Goal: Information Seeking & Learning: Learn about a topic

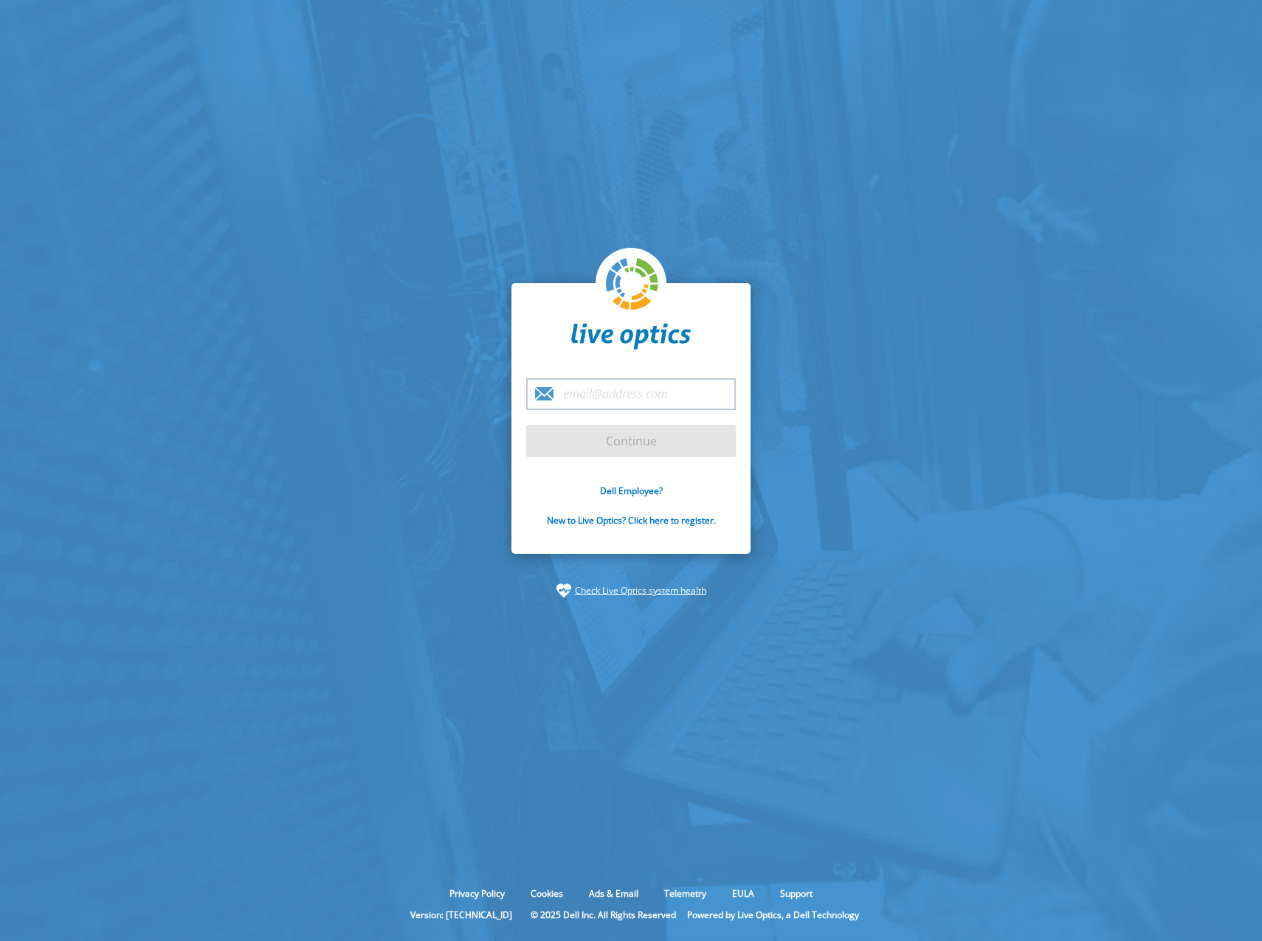
click at [646, 388] on input "email" at bounding box center [631, 395] width 210 height 32
click at [973, 389] on section "Continue Dell Employee? New to Live Optics? Click here to register. Check Live …" at bounding box center [631, 441] width 1262 height 882
click at [646, 489] on link "Dell Employee?" at bounding box center [631, 491] width 63 height 13
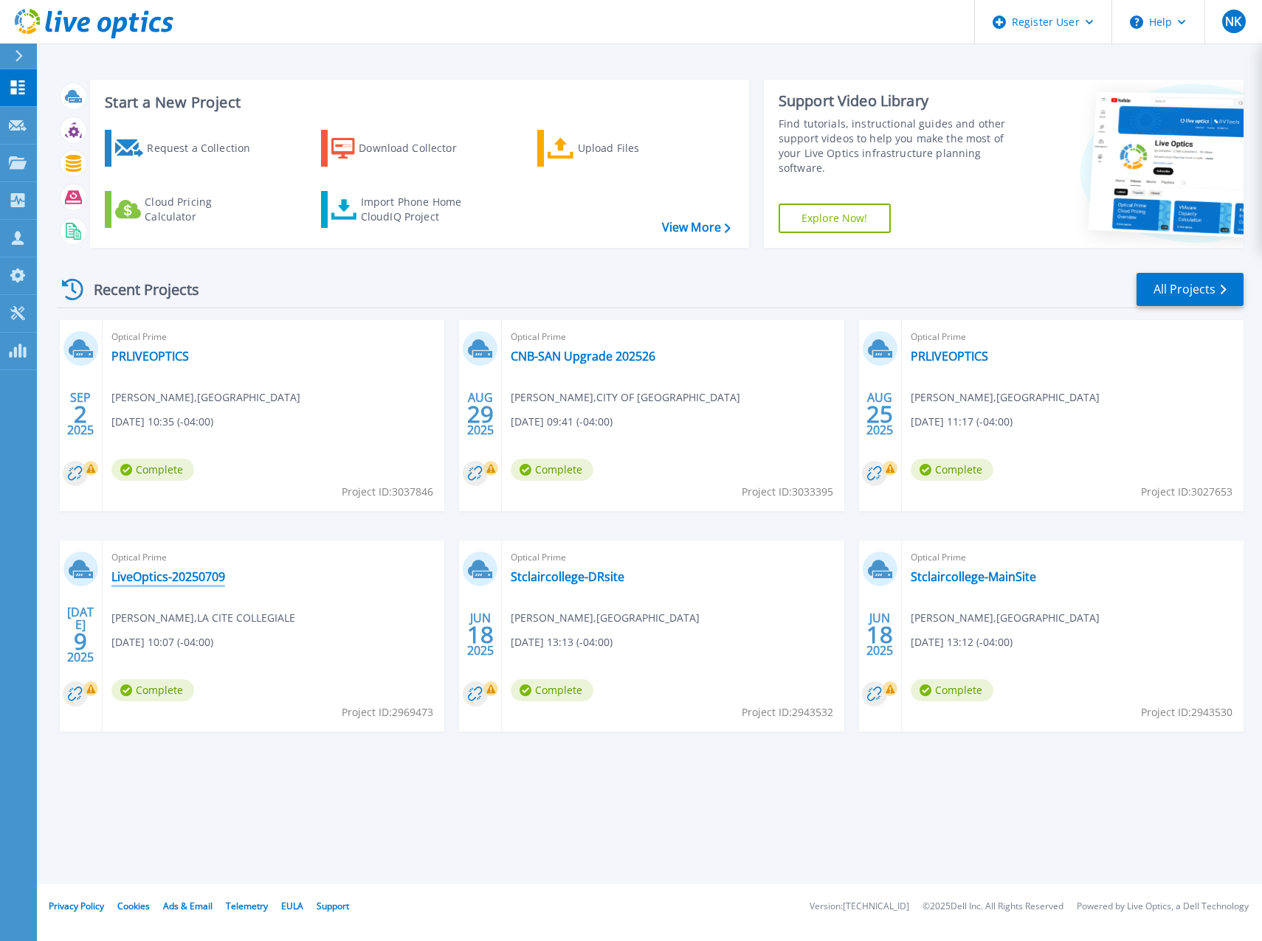
click at [190, 580] on link "LiveOptics-20250709" at bounding box center [168, 577] width 114 height 15
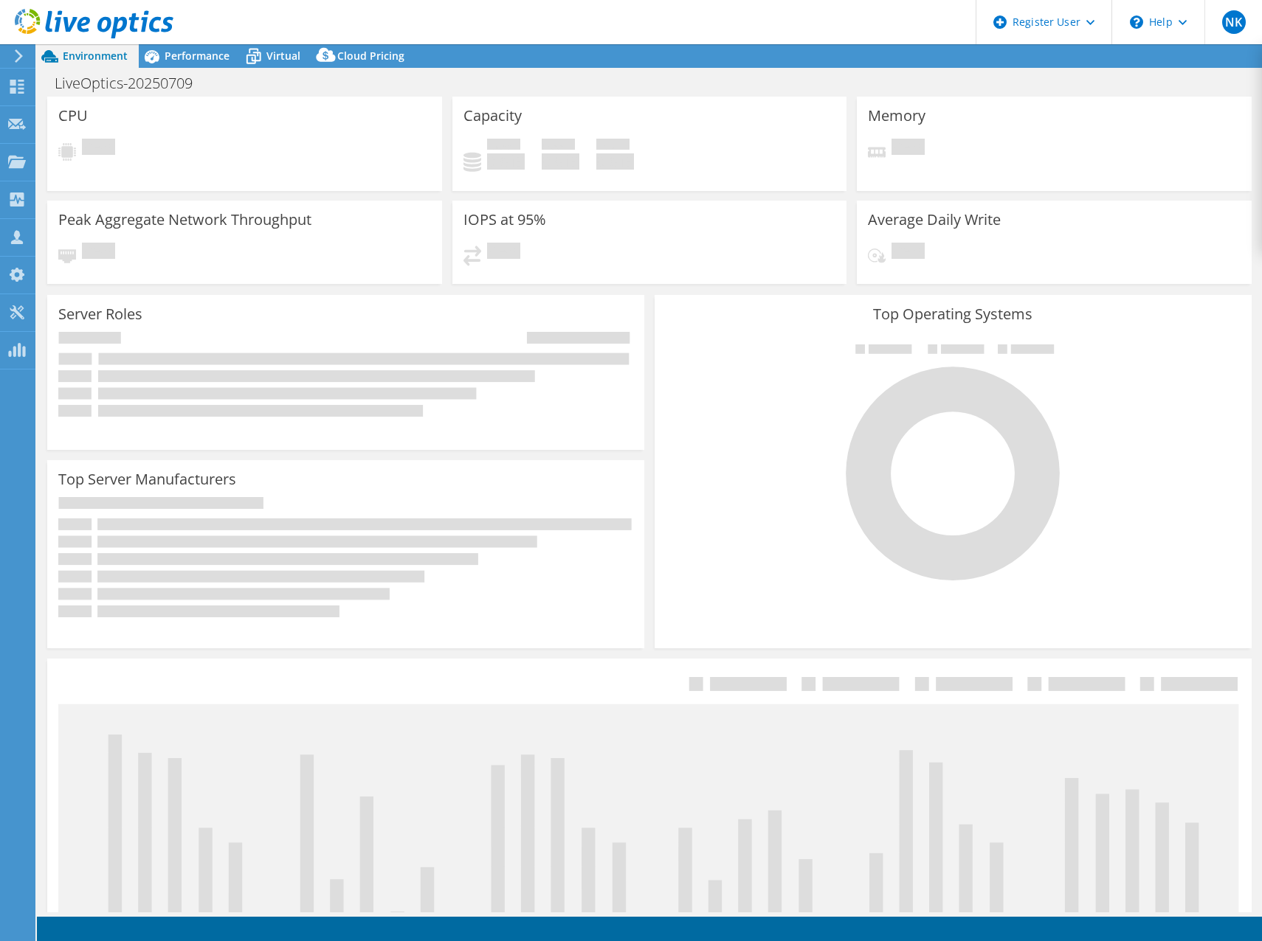
select select "USD"
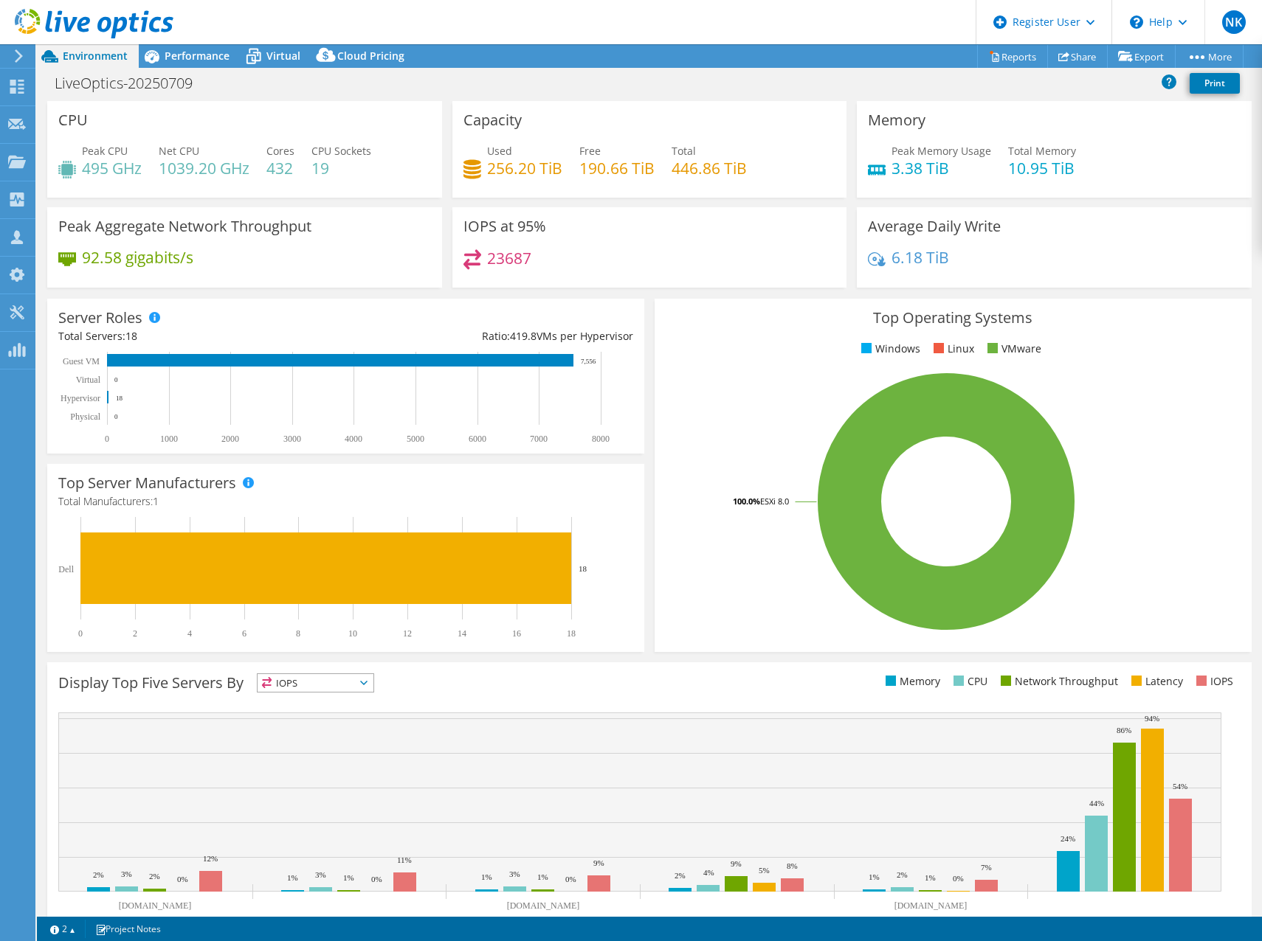
click at [705, 389] on rect at bounding box center [946, 502] width 561 height 258
click at [210, 62] on span "Performance" at bounding box center [197, 56] width 65 height 14
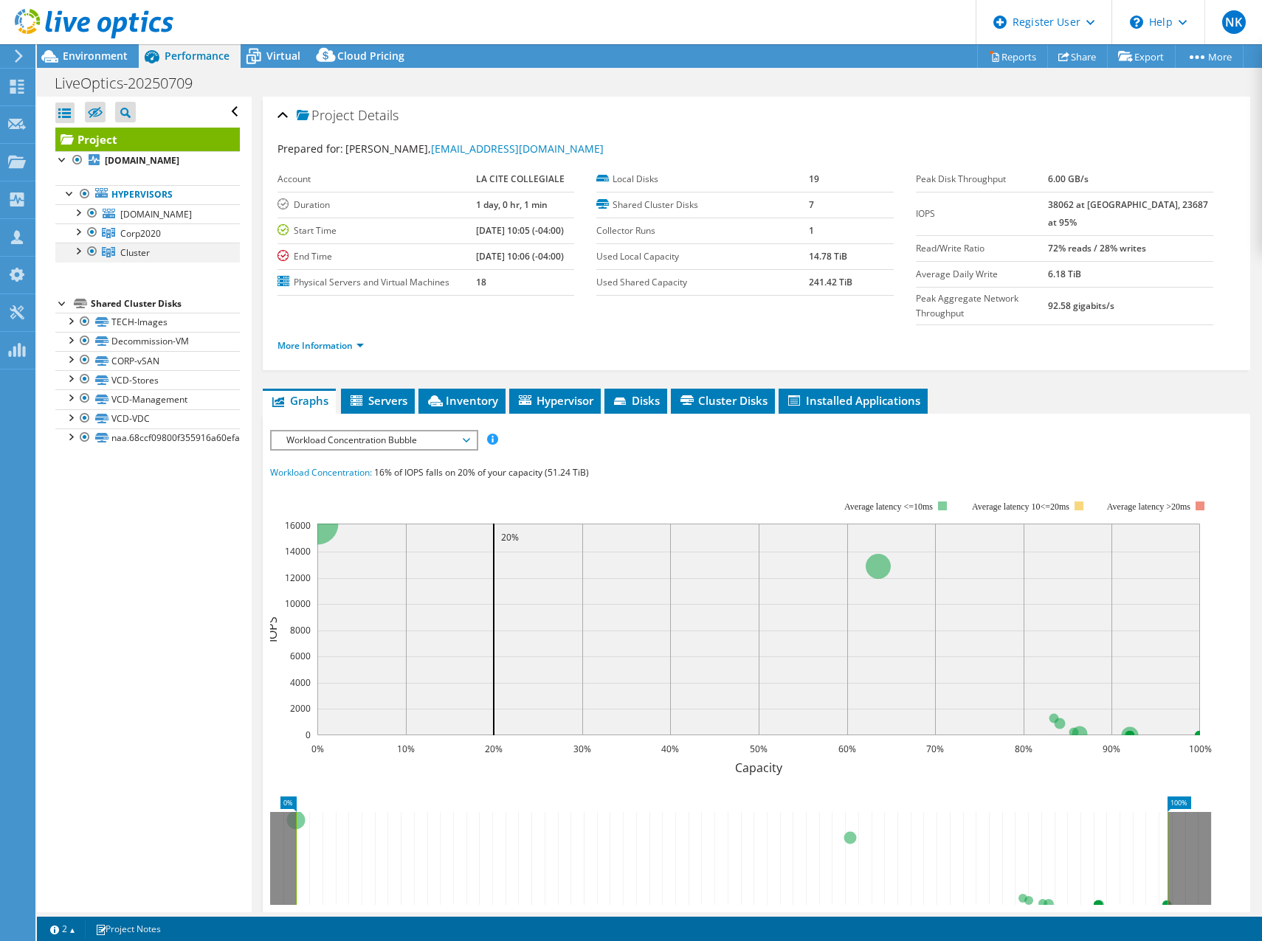
click at [77, 258] on div at bounding box center [77, 250] width 15 height 15
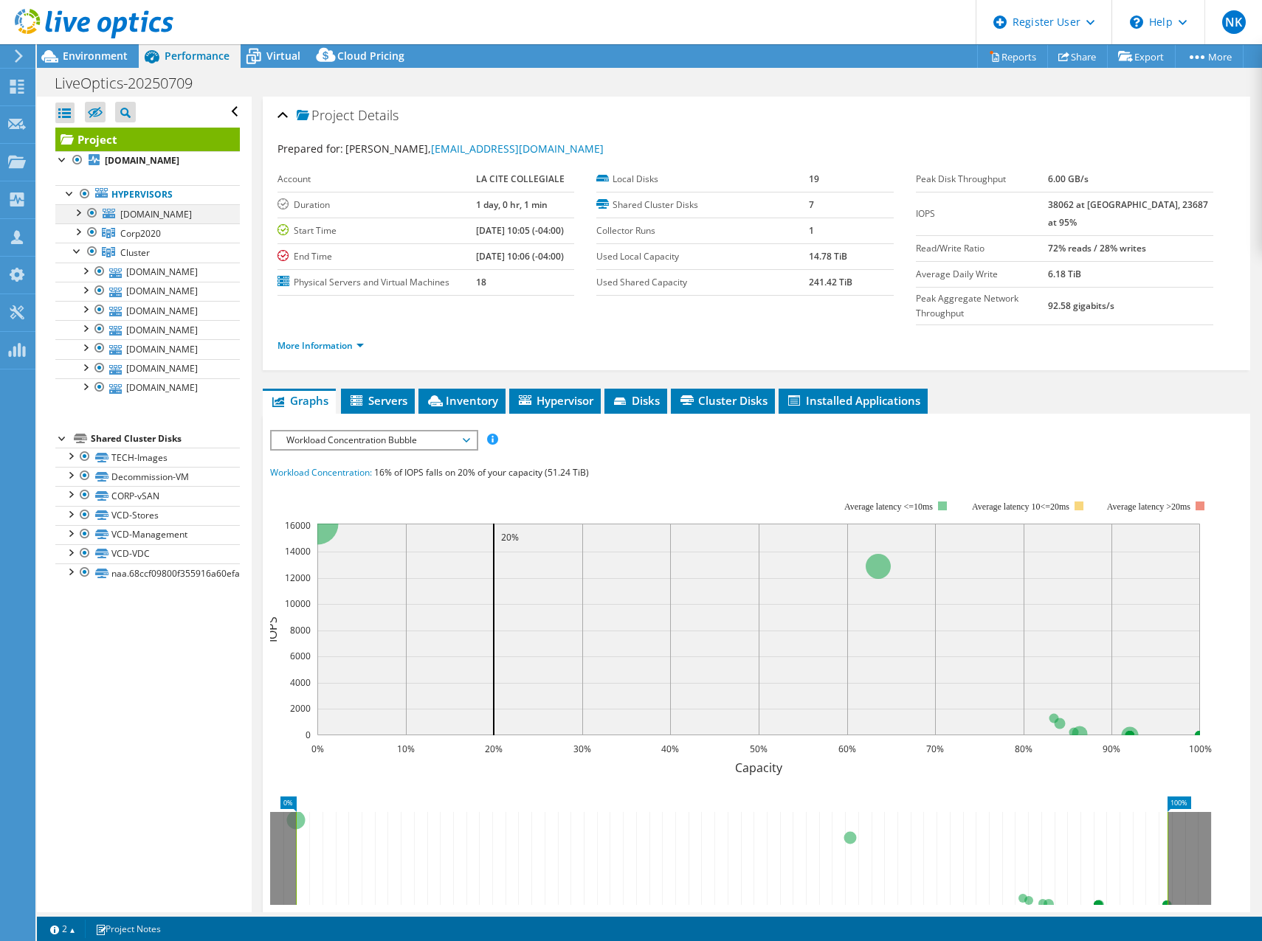
click at [77, 219] on div at bounding box center [77, 211] width 15 height 15
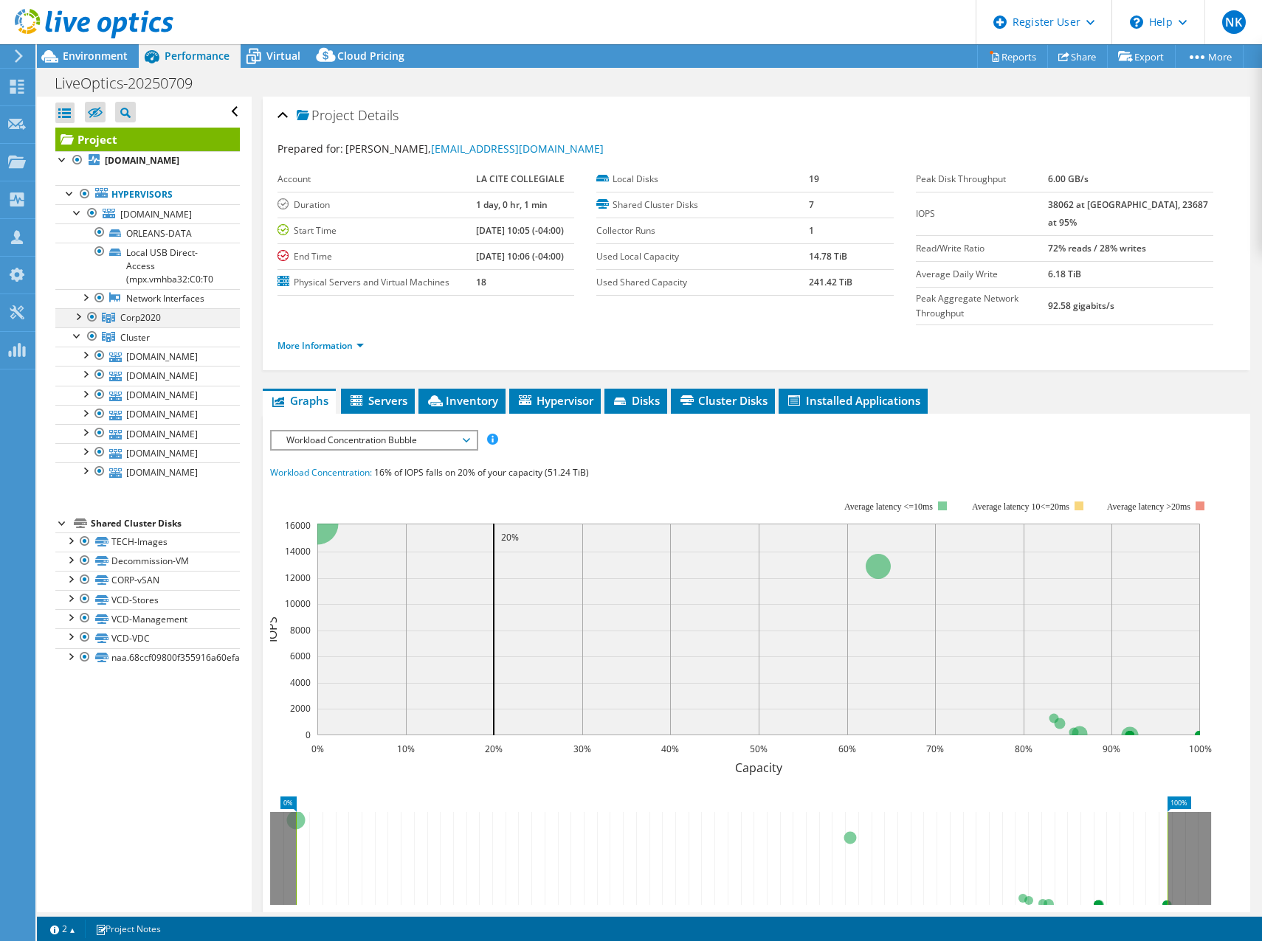
click at [75, 323] on div at bounding box center [77, 315] width 15 height 15
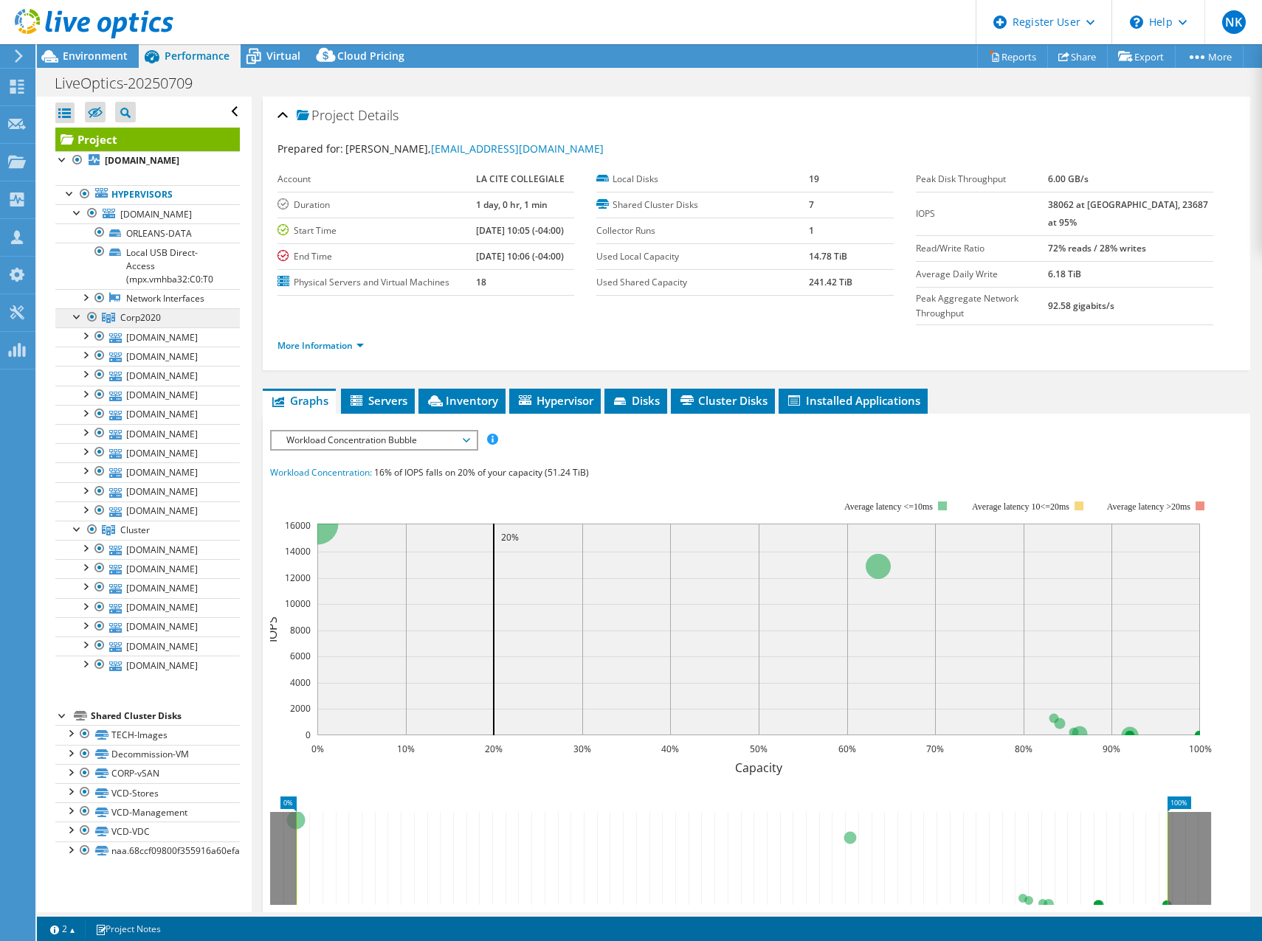
click at [69, 328] on link "Corp2020" at bounding box center [147, 317] width 184 height 19
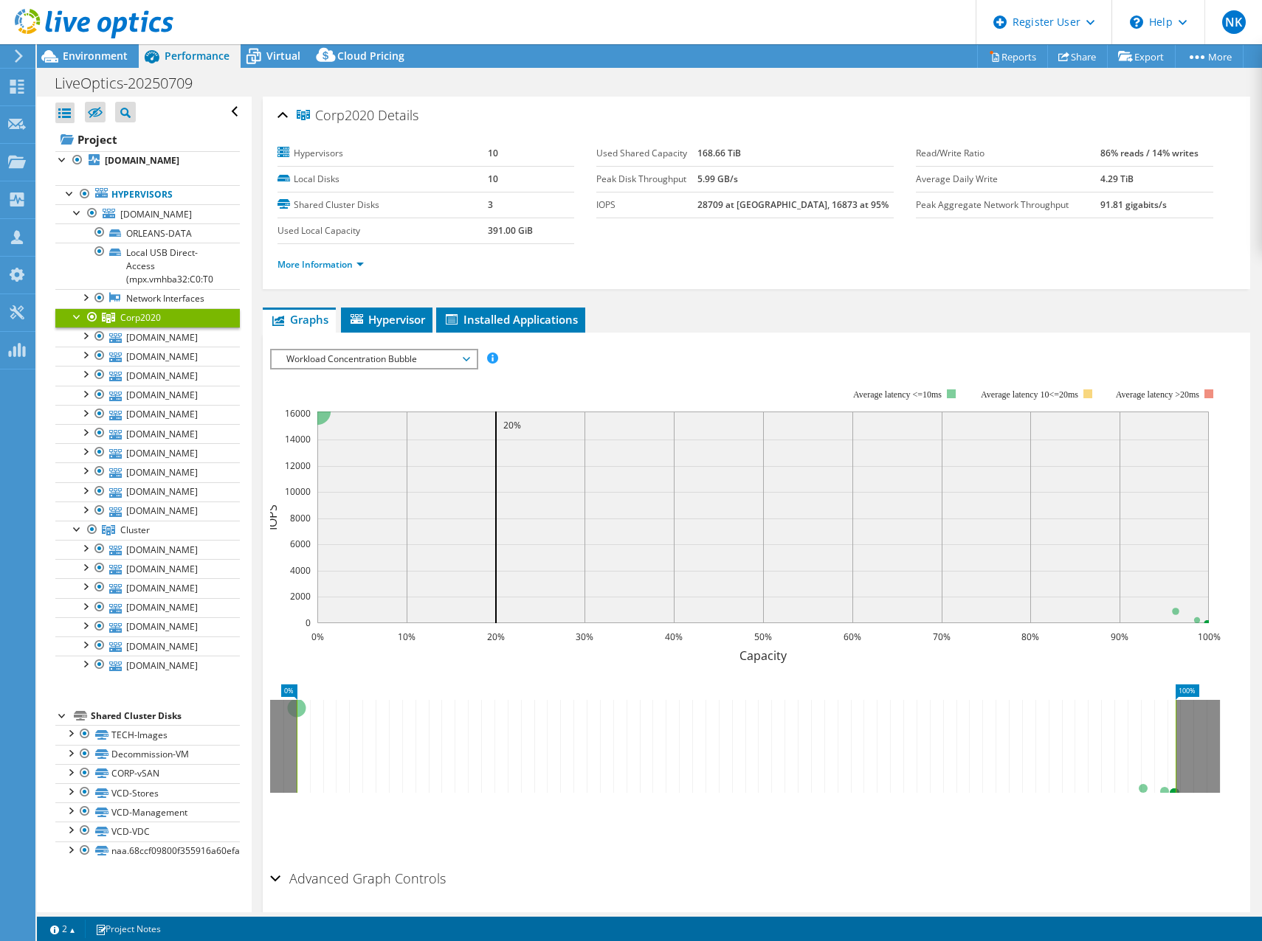
click at [76, 323] on div at bounding box center [77, 315] width 15 height 15
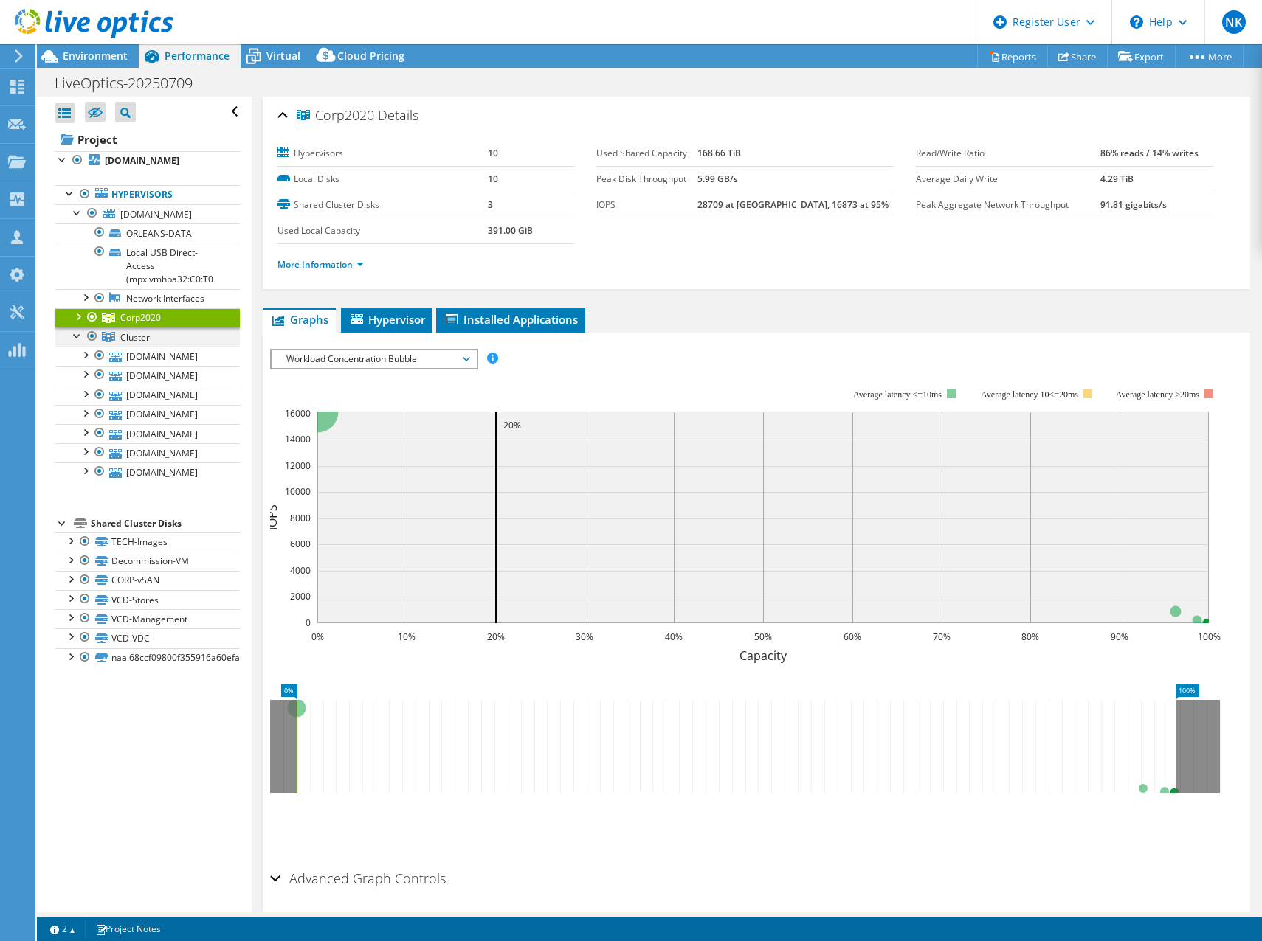
click at [78, 342] on div at bounding box center [77, 335] width 15 height 15
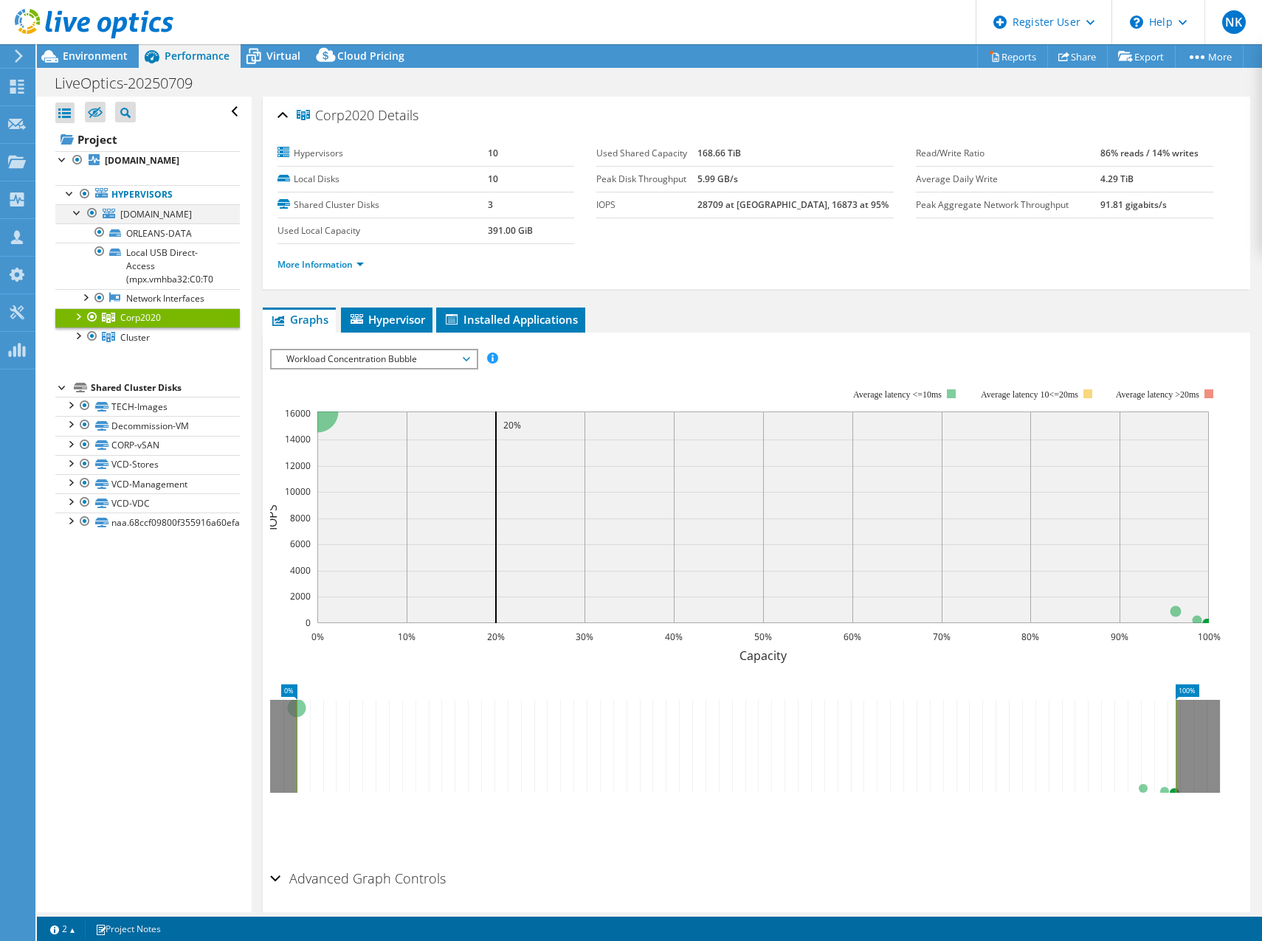
click at [80, 219] on div at bounding box center [77, 211] width 15 height 15
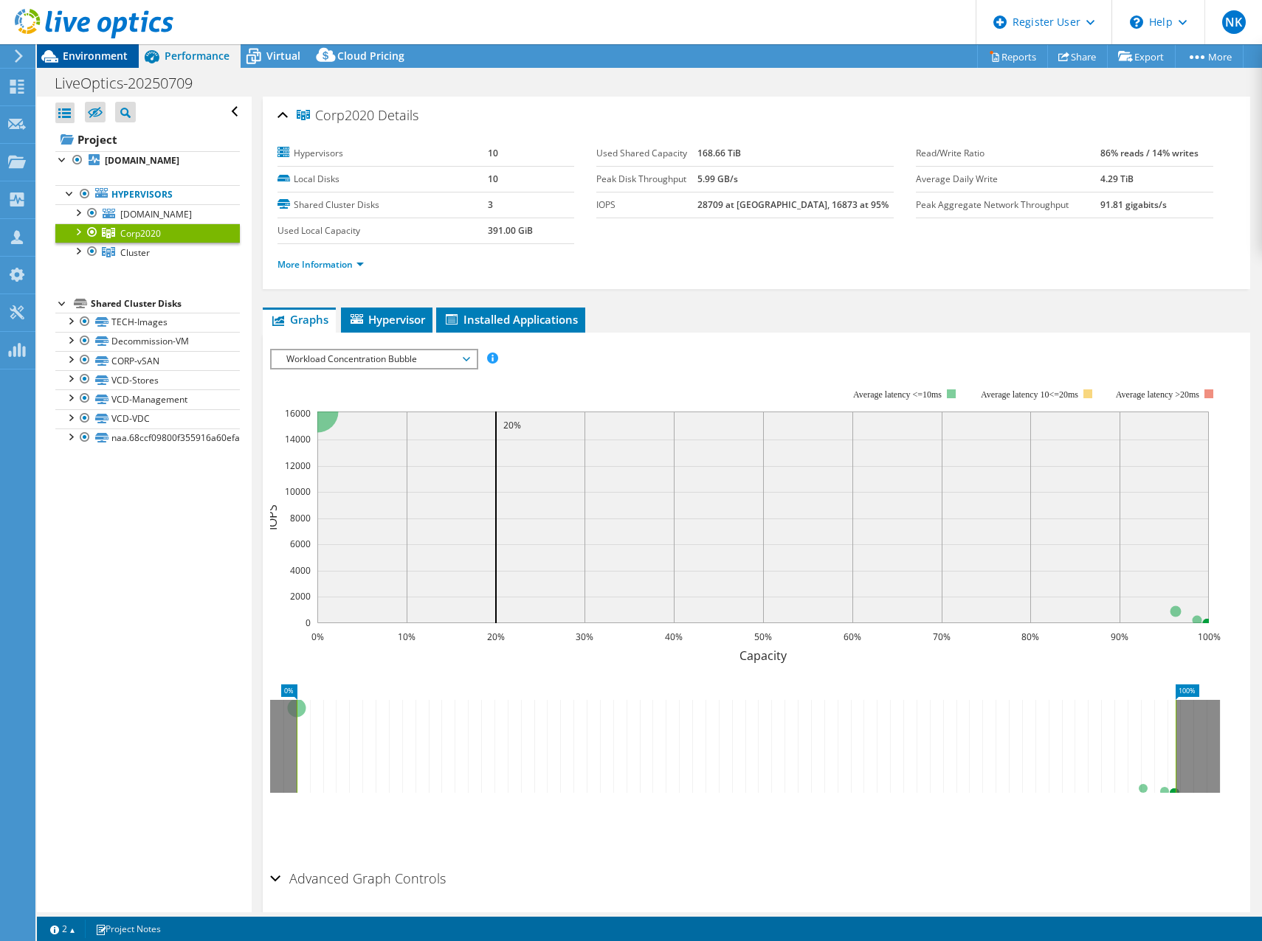
click at [105, 61] on span "Environment" at bounding box center [95, 56] width 65 height 14
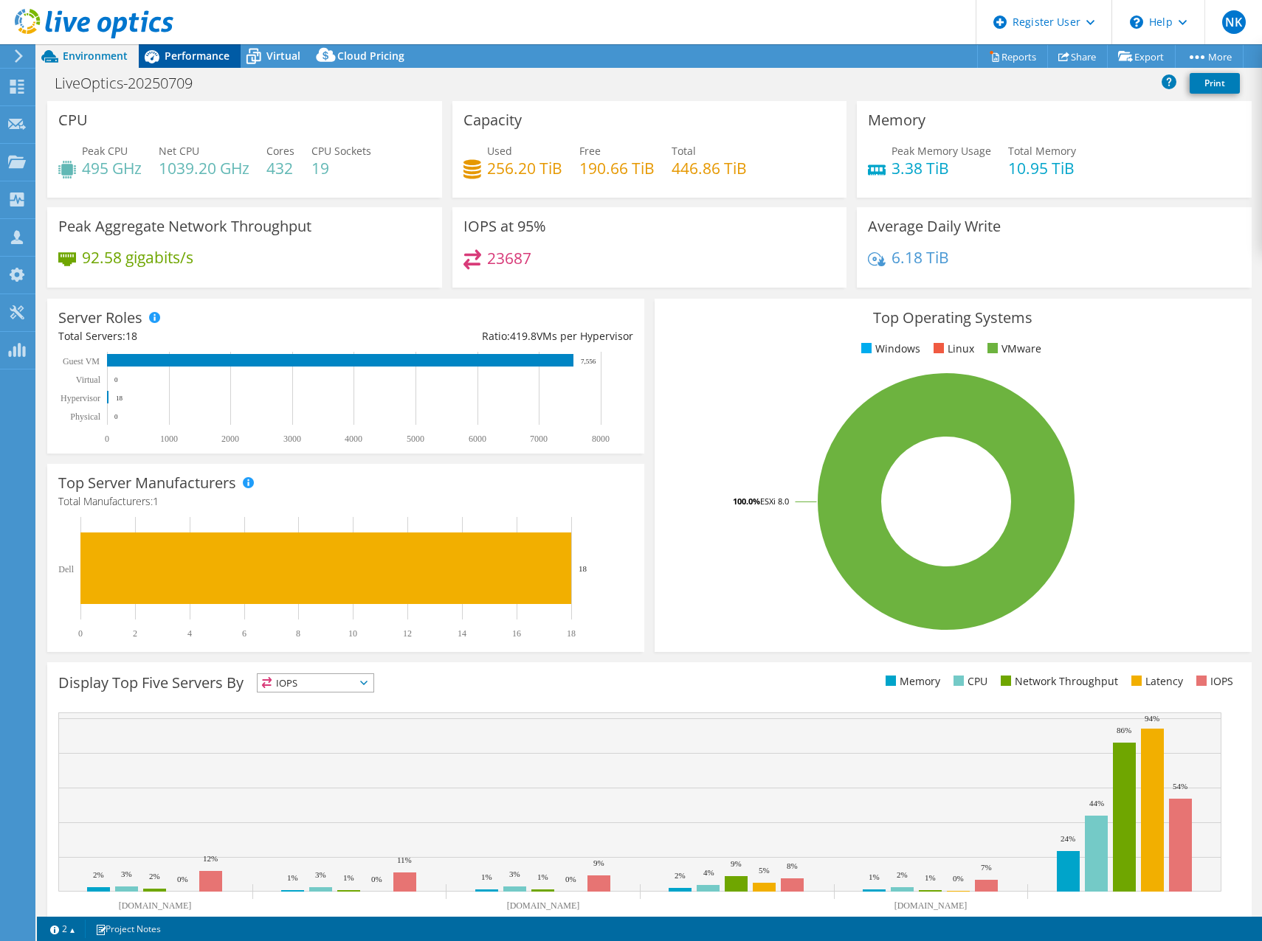
click at [183, 63] on div "Performance" at bounding box center [190, 56] width 102 height 24
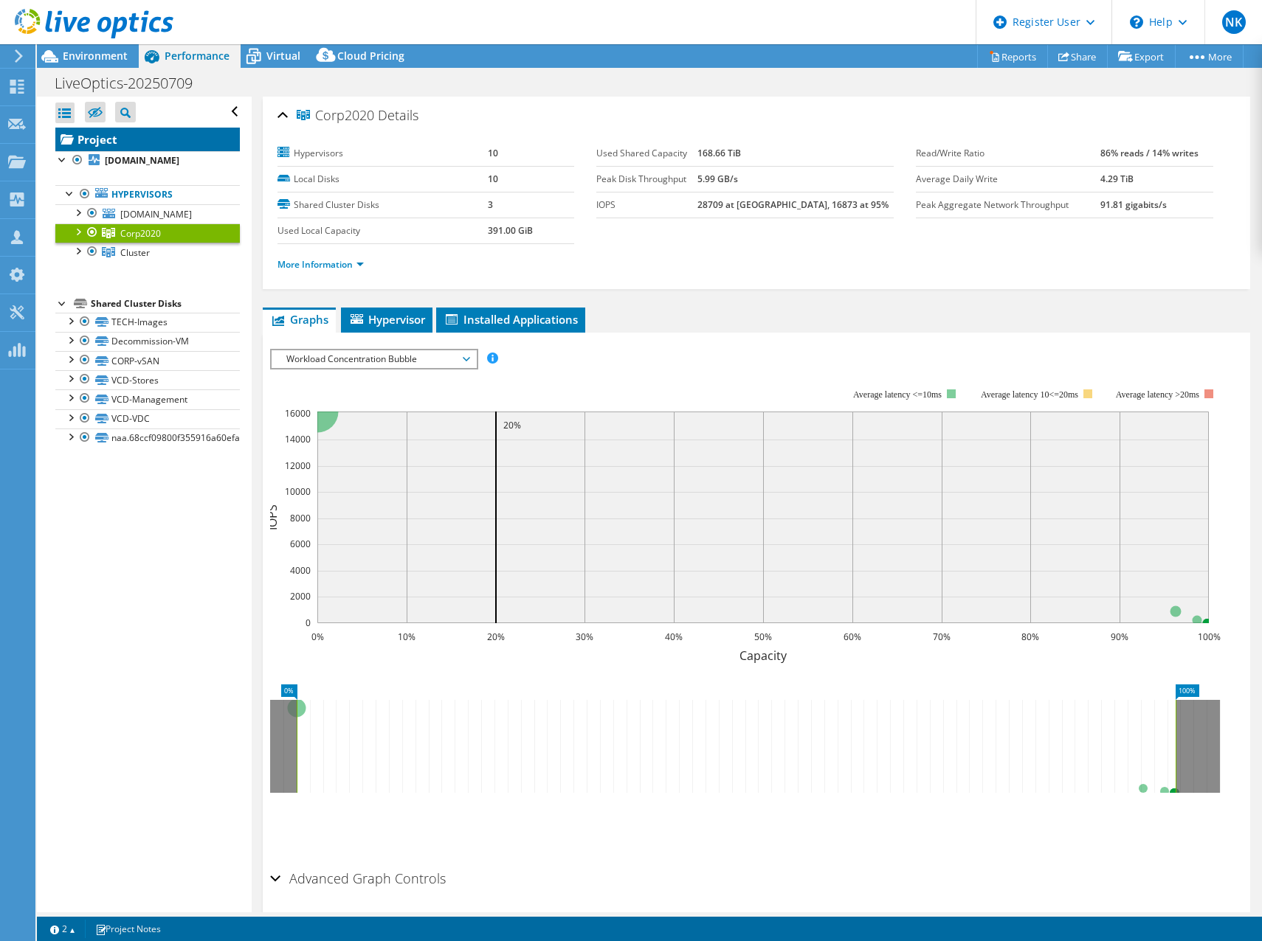
click at [101, 138] on link "Project" at bounding box center [147, 140] width 184 height 24
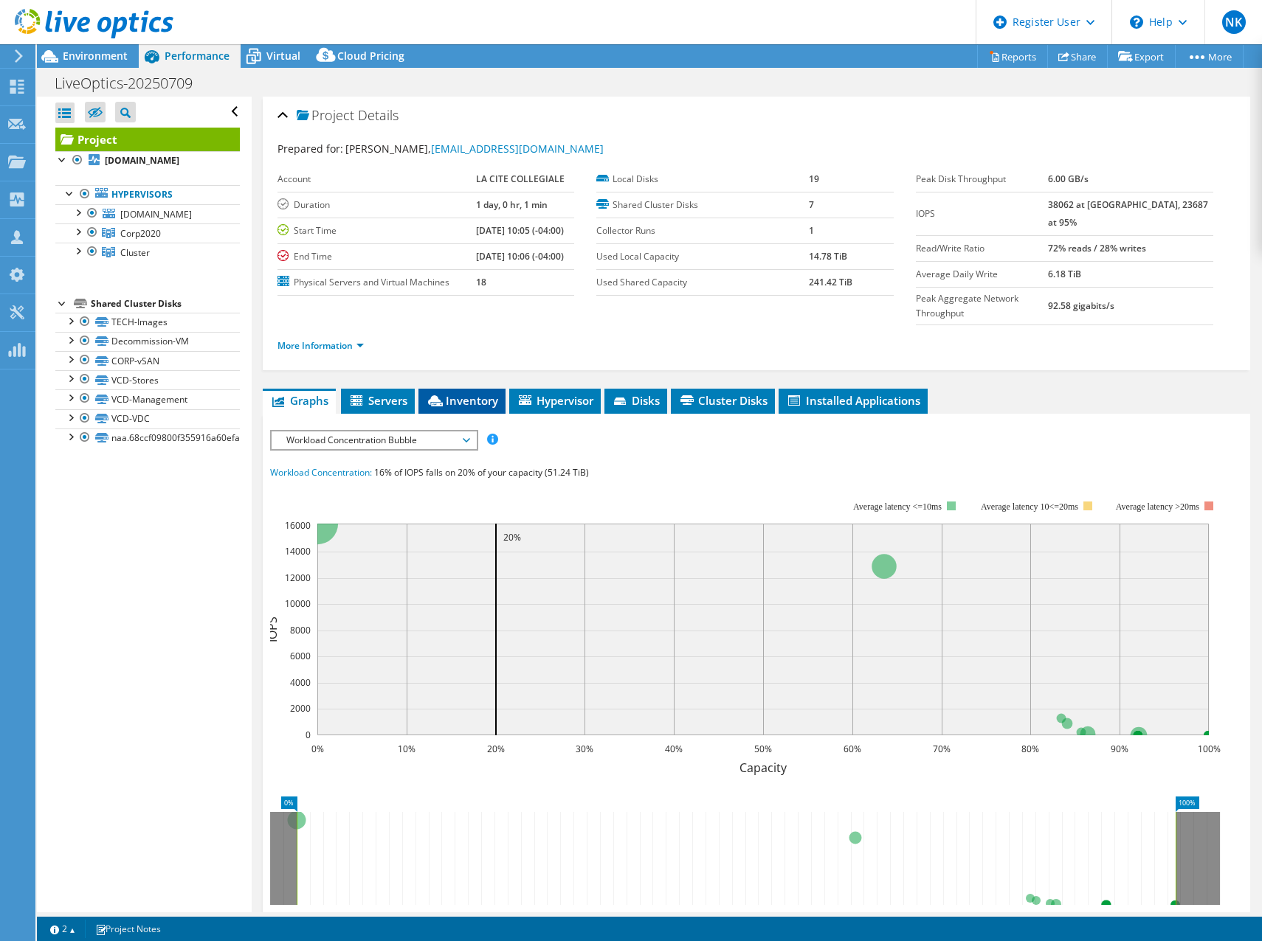
click at [449, 393] on span "Inventory" at bounding box center [462, 400] width 72 height 15
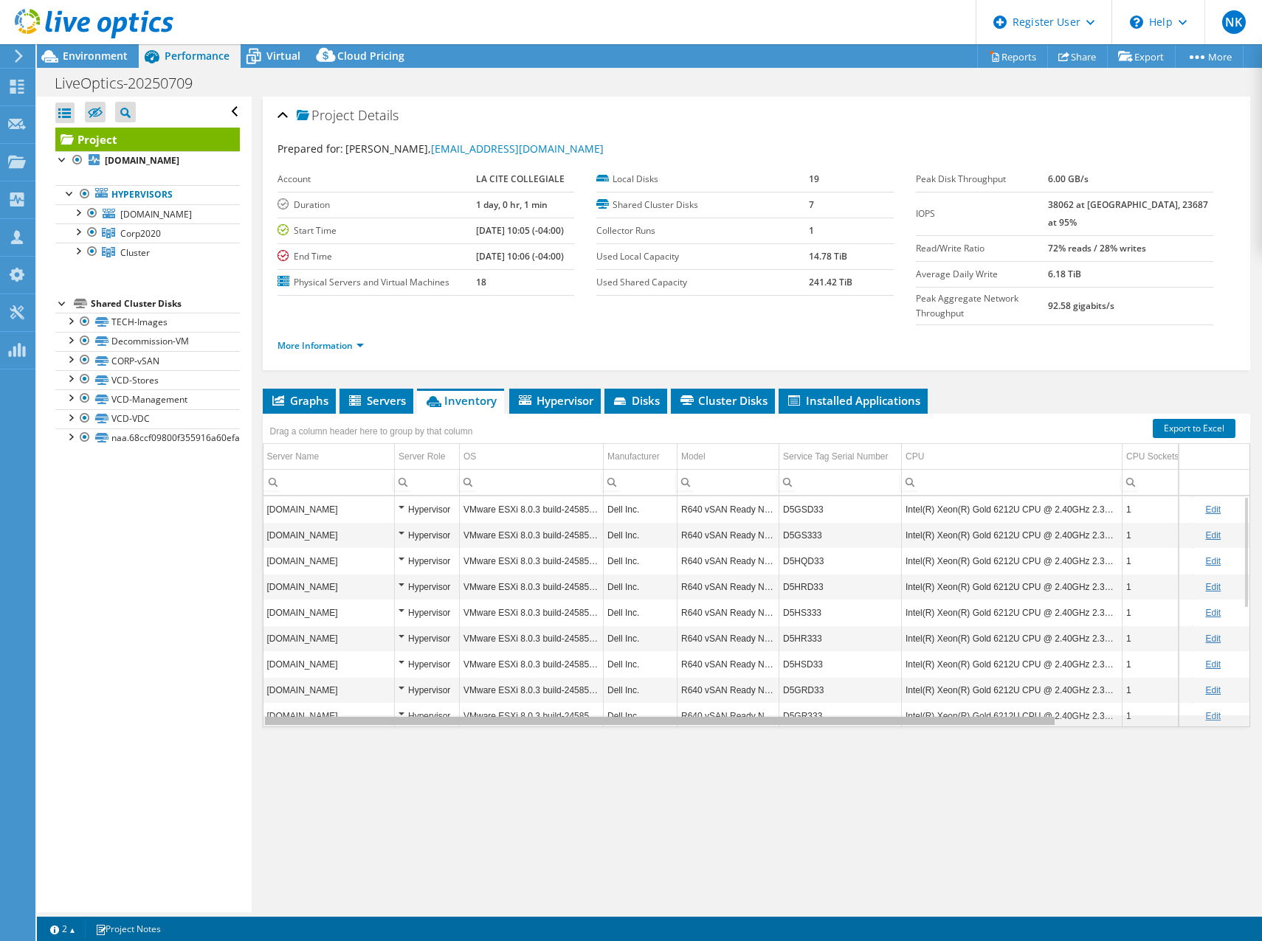
drag, startPoint x: 757, startPoint y: 695, endPoint x: 777, endPoint y: 690, distance: 20.6
click at [804, 690] on body "NK Dell User Nick Katigbak Nicholas.Katigbak@dell.com Dell My Profile Log Out \…" at bounding box center [631, 470] width 1262 height 941
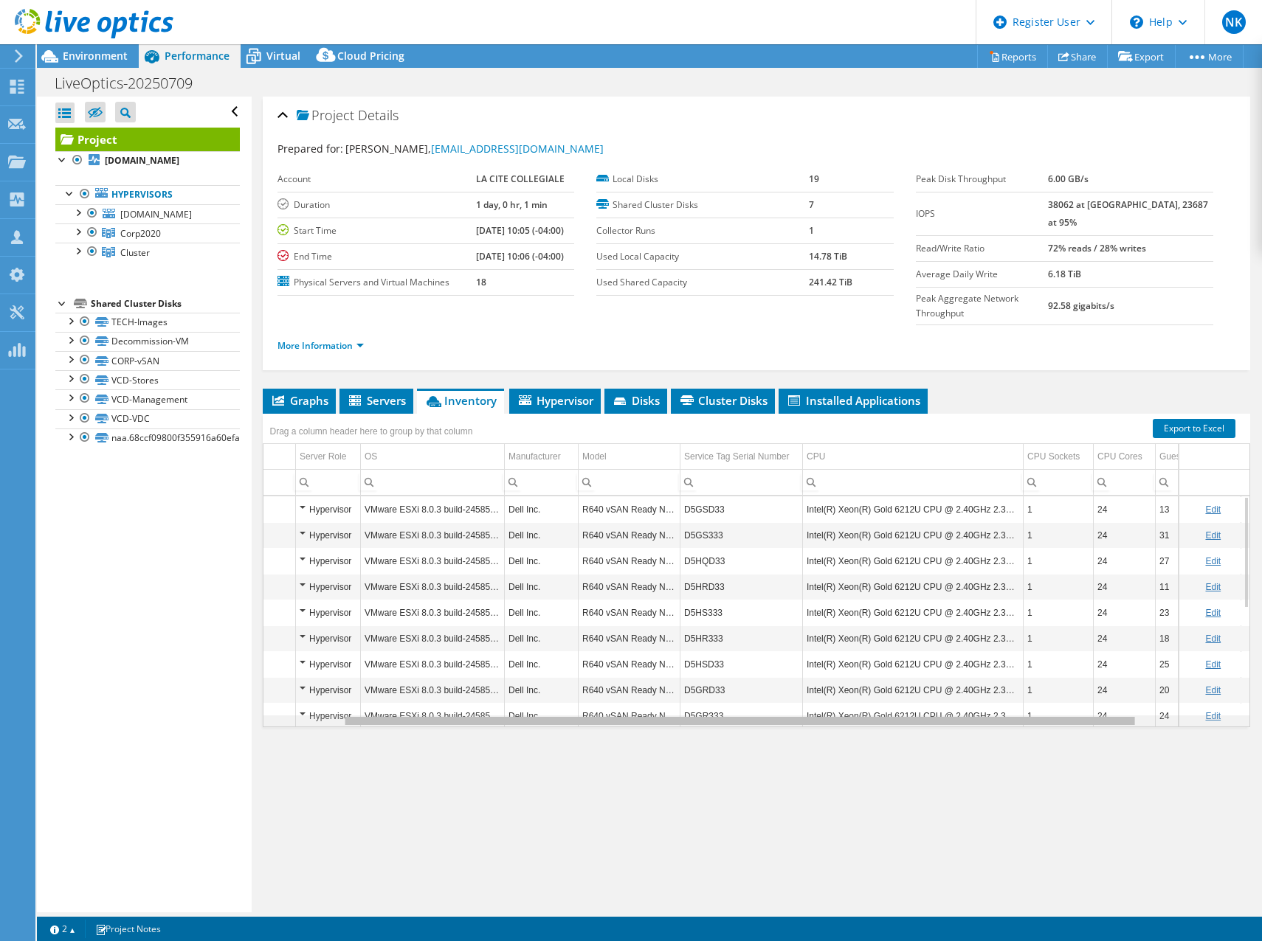
drag, startPoint x: 1000, startPoint y: 693, endPoint x: 1082, endPoint y: 697, distance: 82.7
click at [1082, 697] on body "NK Dell User Nick Katigbak Nicholas.Katigbak@dell.com Dell My Profile Log Out \…" at bounding box center [631, 470] width 1262 height 941
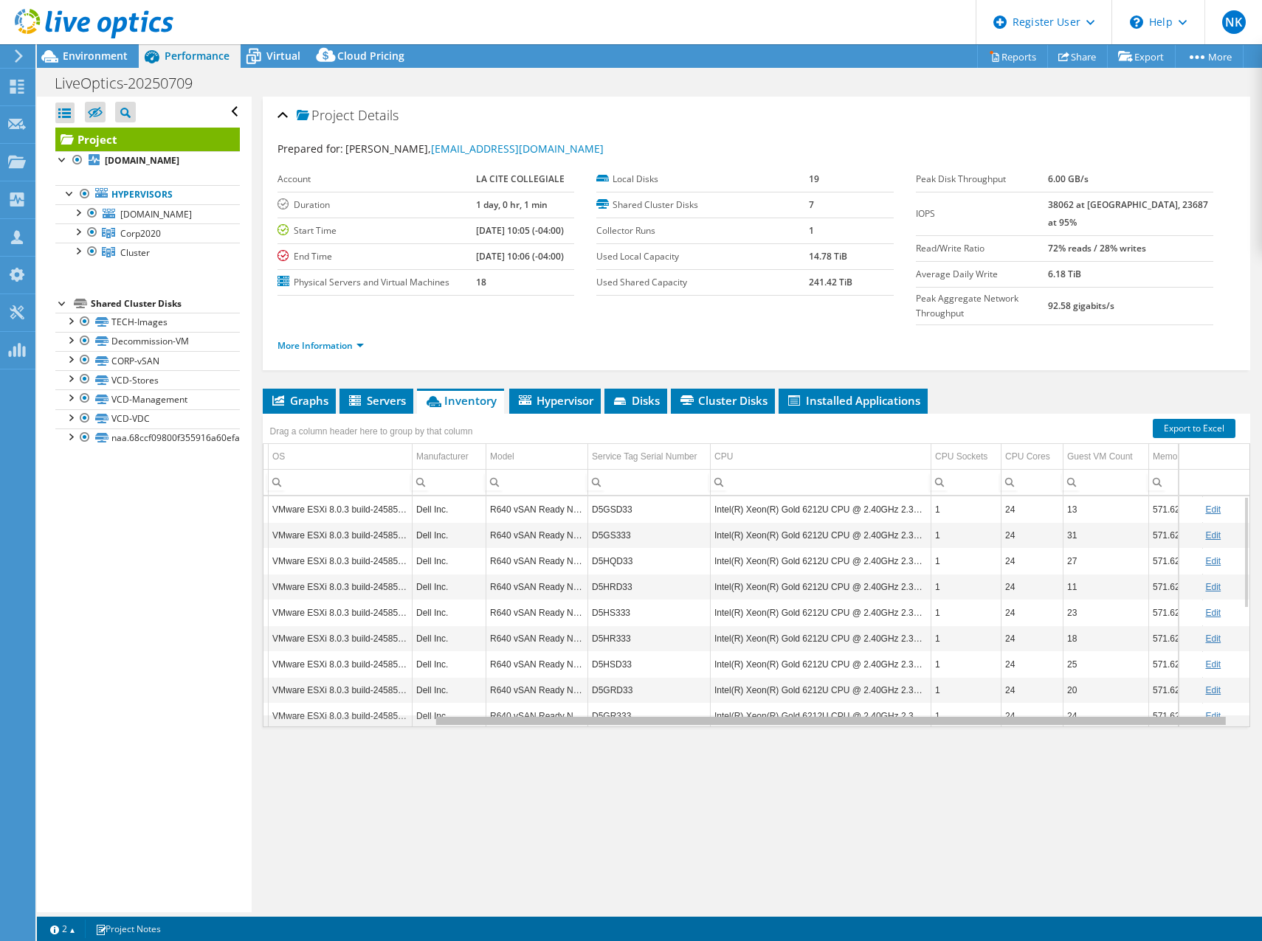
scroll to position [0, 107]
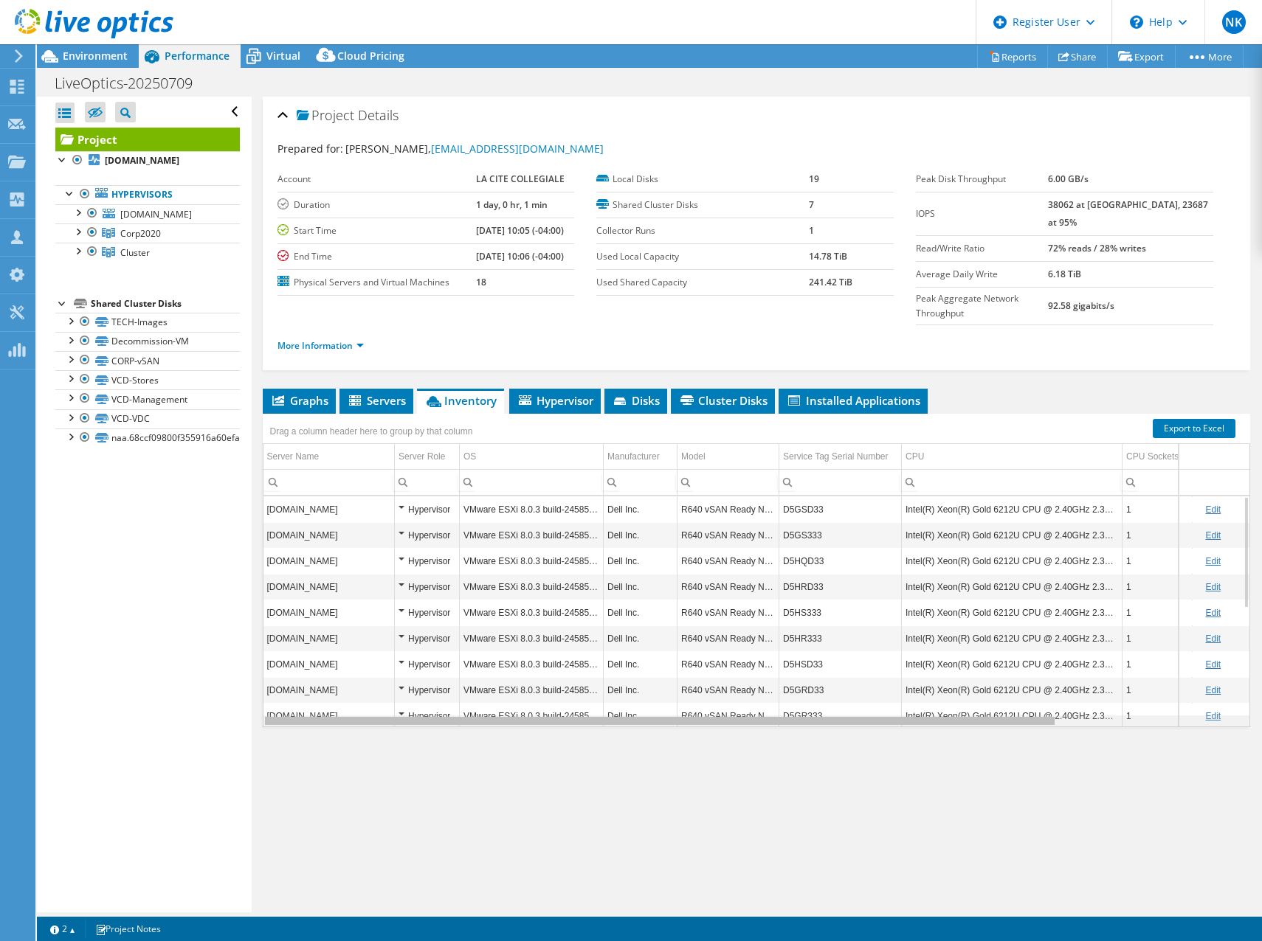
click at [448, 689] on body "NK Dell User Nick Katigbak Nicholas.Katigbak@dell.com Dell My Profile Log Out \…" at bounding box center [631, 470] width 1262 height 941
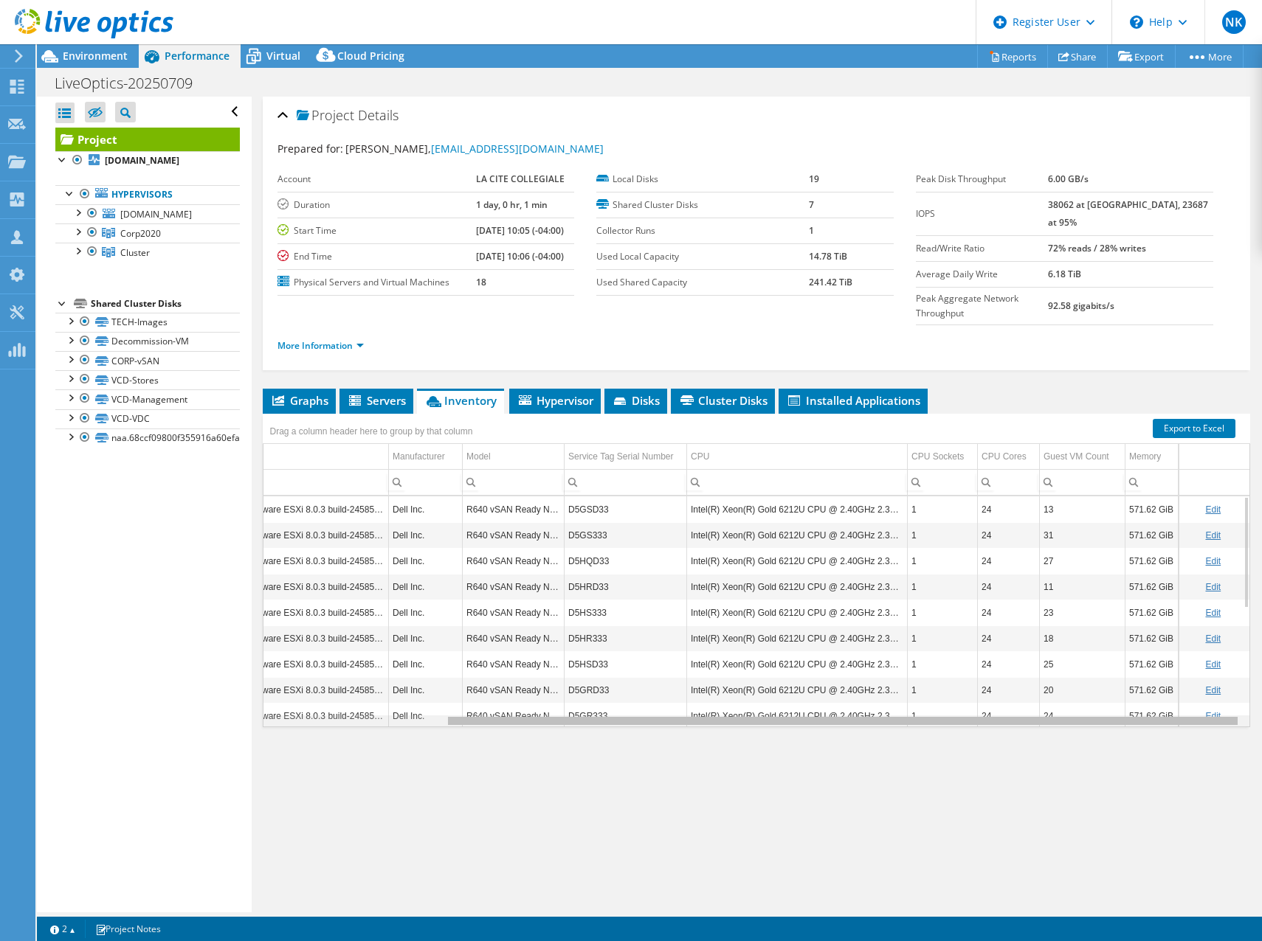
drag, startPoint x: 445, startPoint y: 689, endPoint x: 668, endPoint y: 701, distance: 223.9
click at [667, 699] on body "NK Dell User Nick Katigbak Nicholas.Katigbak@dell.com Dell My Profile Log Out \…" at bounding box center [631, 470] width 1262 height 941
click at [270, 725] on div "Graphs Servers Inventory Hypervisor Disks Cluster Disks Installed Applications …" at bounding box center [757, 573] width 988 height 369
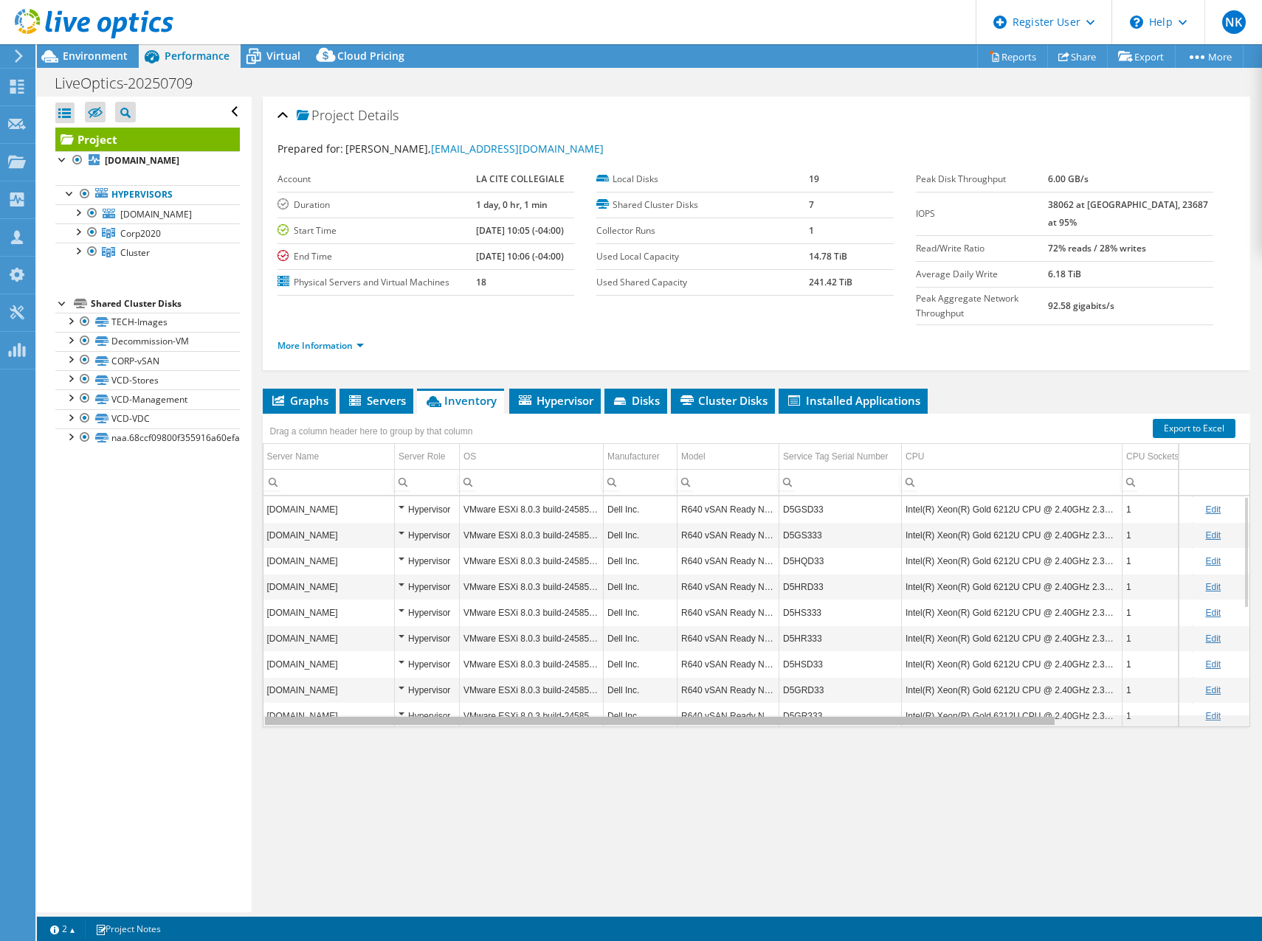
drag, startPoint x: 571, startPoint y: 697, endPoint x: 298, endPoint y: 658, distance: 275.7
click at [313, 686] on body "NK Dell User Nick Katigbak Nicholas.Katigbak@dell.com Dell My Profile Log Out \…" at bounding box center [631, 470] width 1262 height 941
click at [817, 497] on td "D5GSD33" at bounding box center [840, 510] width 122 height 26
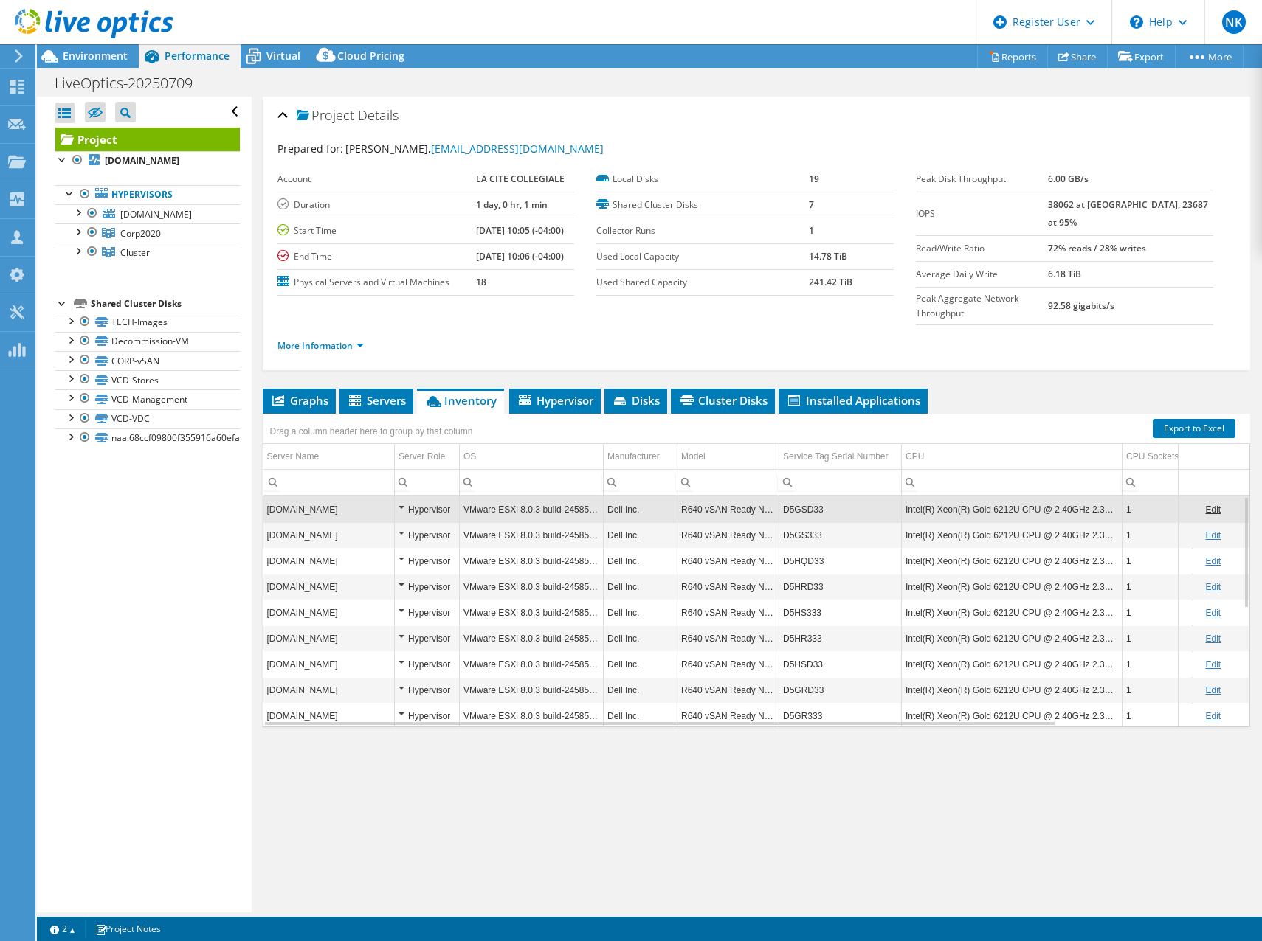
click at [800, 497] on td "D5GSD33" at bounding box center [840, 510] width 122 height 26
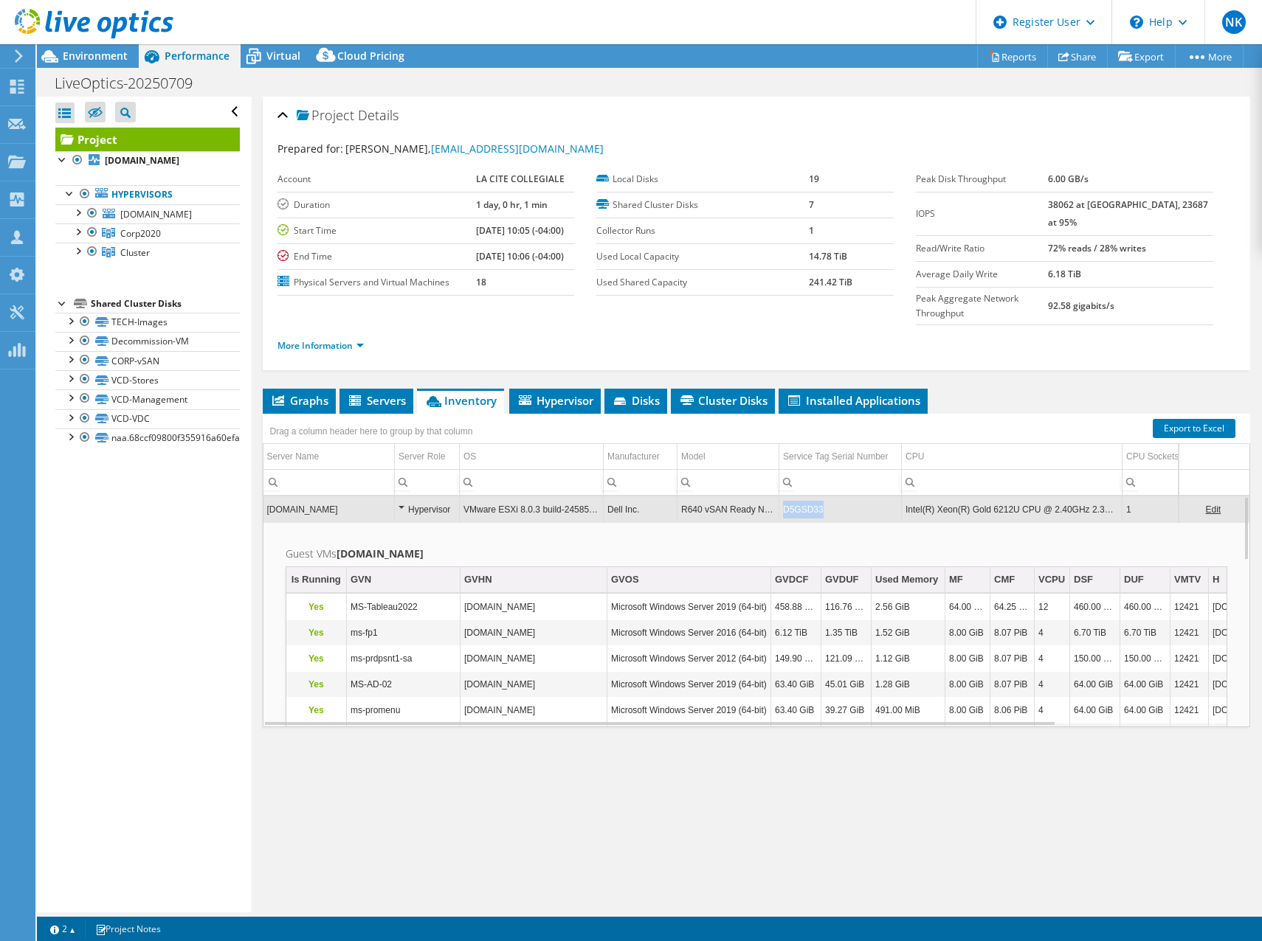
drag, startPoint x: 830, startPoint y: 481, endPoint x: 784, endPoint y: 484, distance: 45.8
click at [784, 497] on td "D5GSD33" at bounding box center [840, 510] width 122 height 26
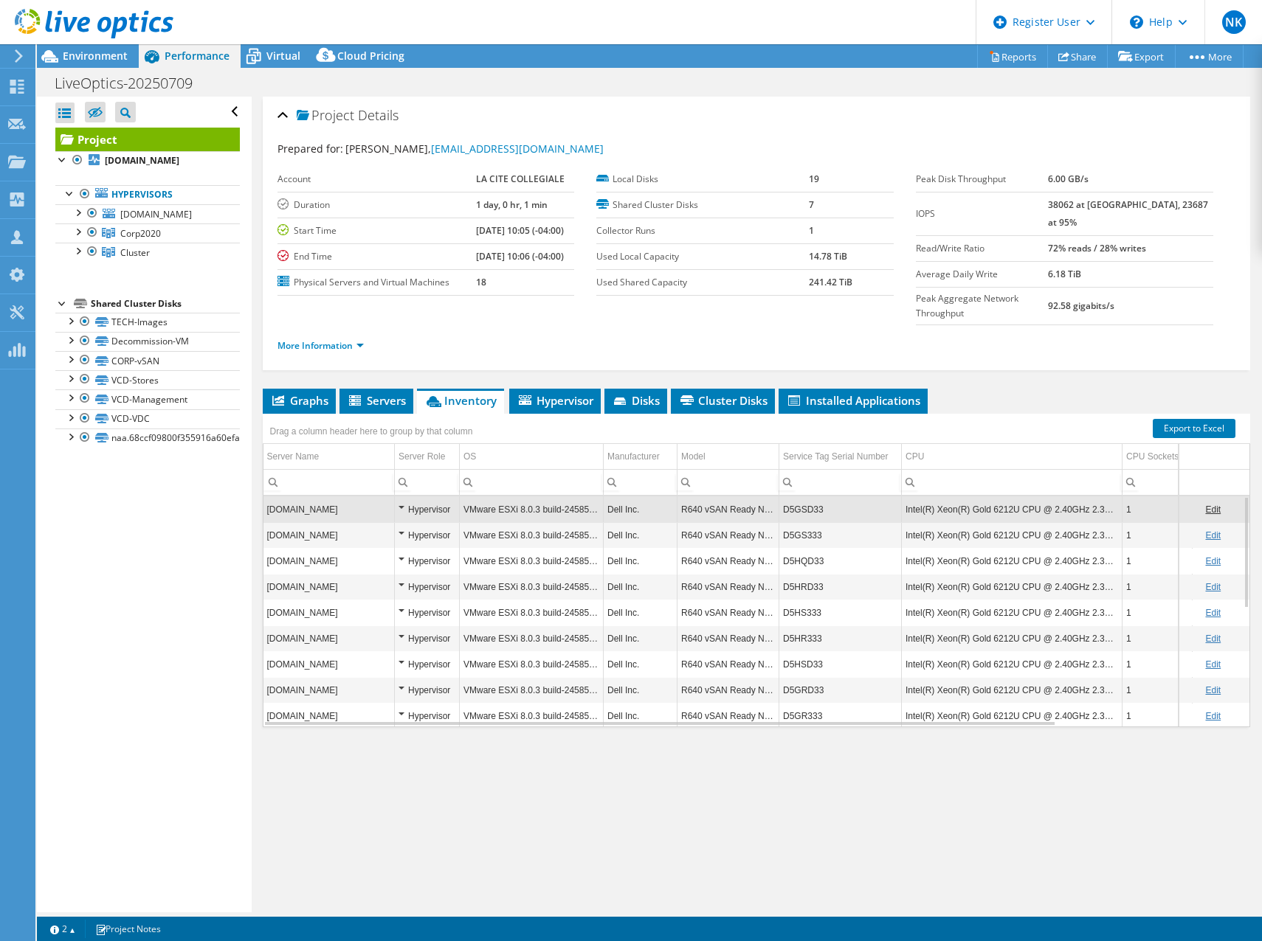
drag, startPoint x: 801, startPoint y: 482, endPoint x: 630, endPoint y: 823, distance: 381.8
click at [631, 823] on div "Project Details Prepared for: Stephane Lafrance, slafra@lacitec.on.ca Account L…" at bounding box center [757, 505] width 1010 height 816
click at [114, 60] on span "Environment" at bounding box center [95, 56] width 65 height 14
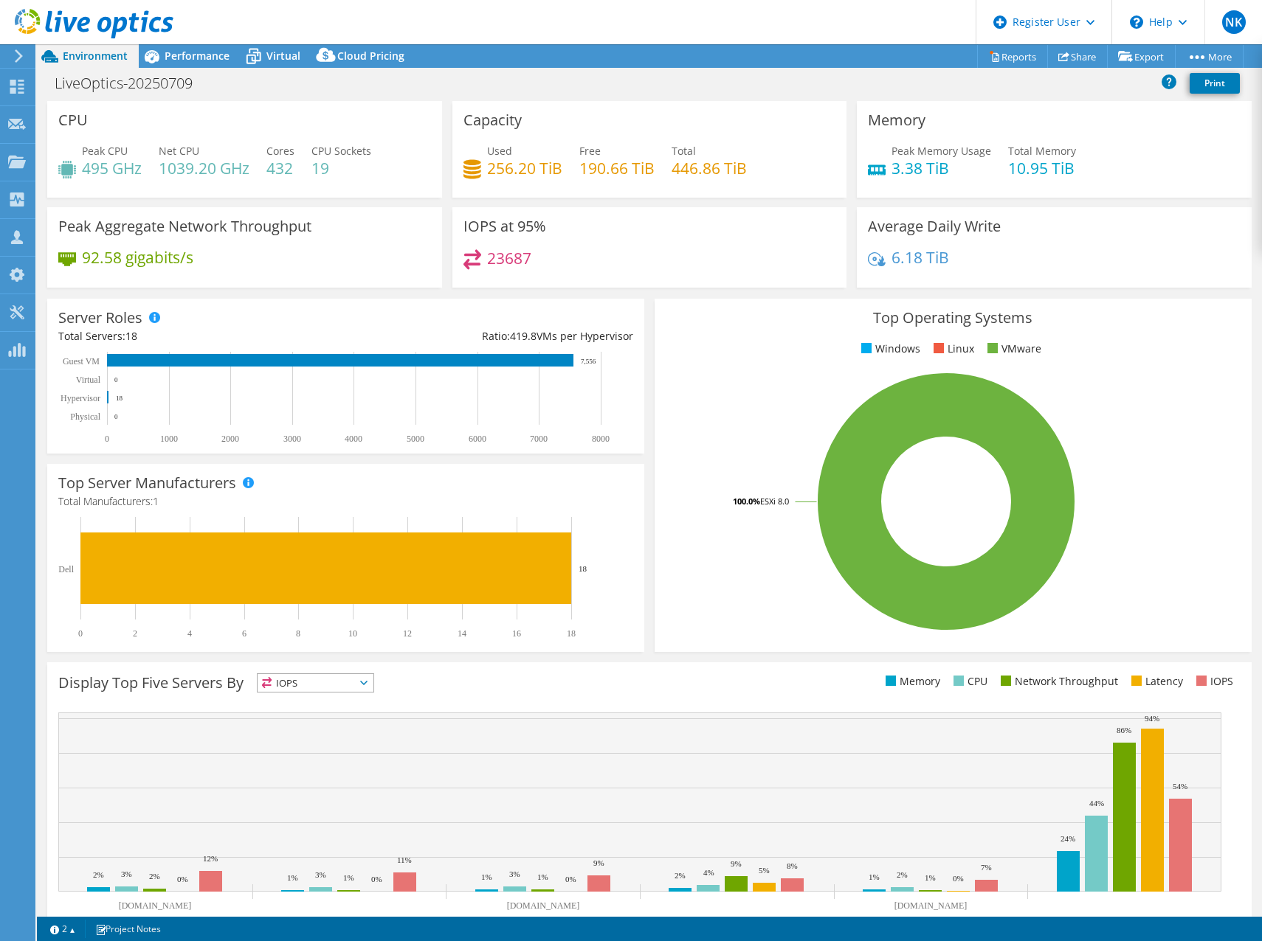
click at [837, 838] on rect at bounding box center [639, 802] width 1163 height 179
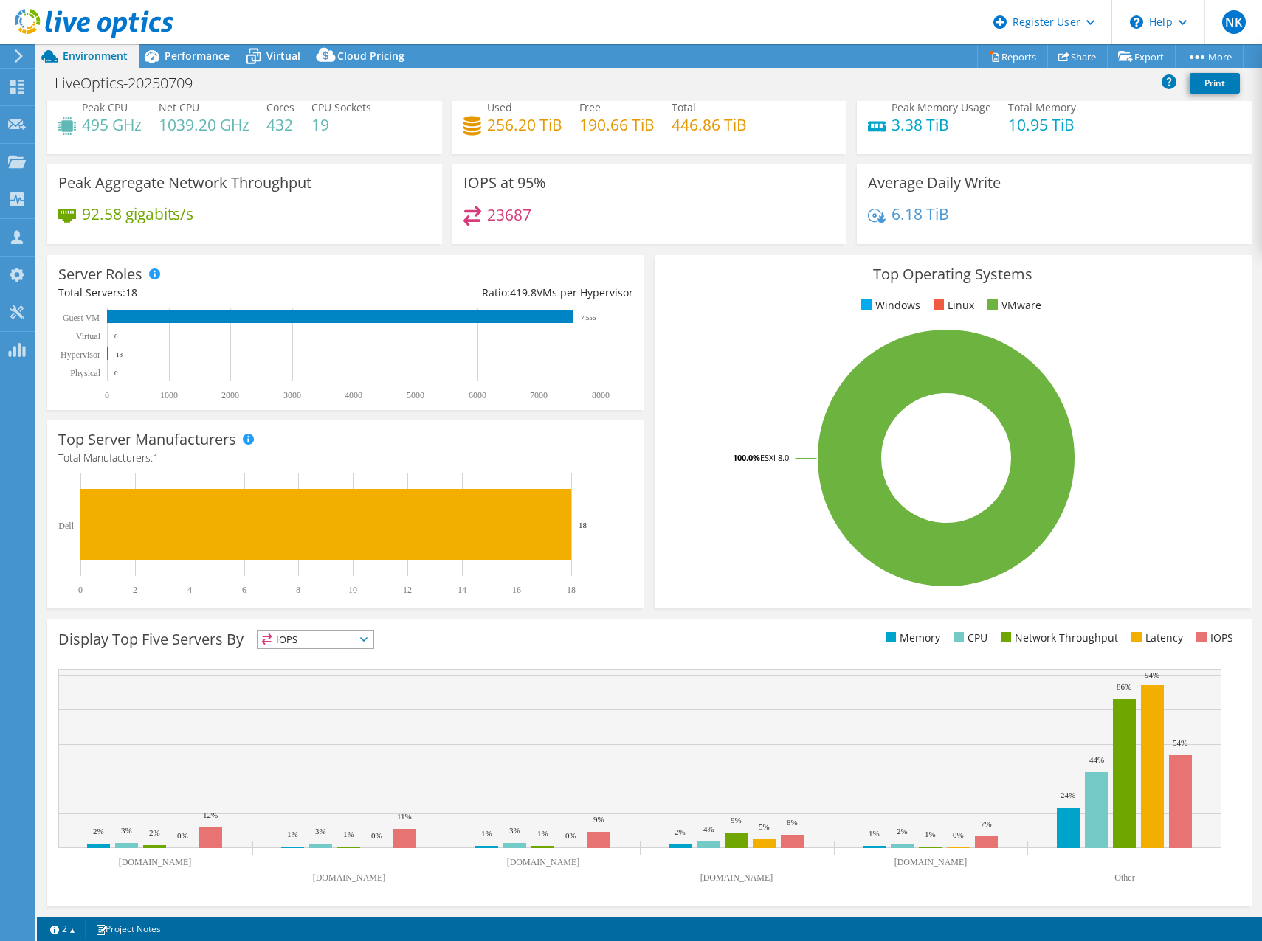
scroll to position [0, 0]
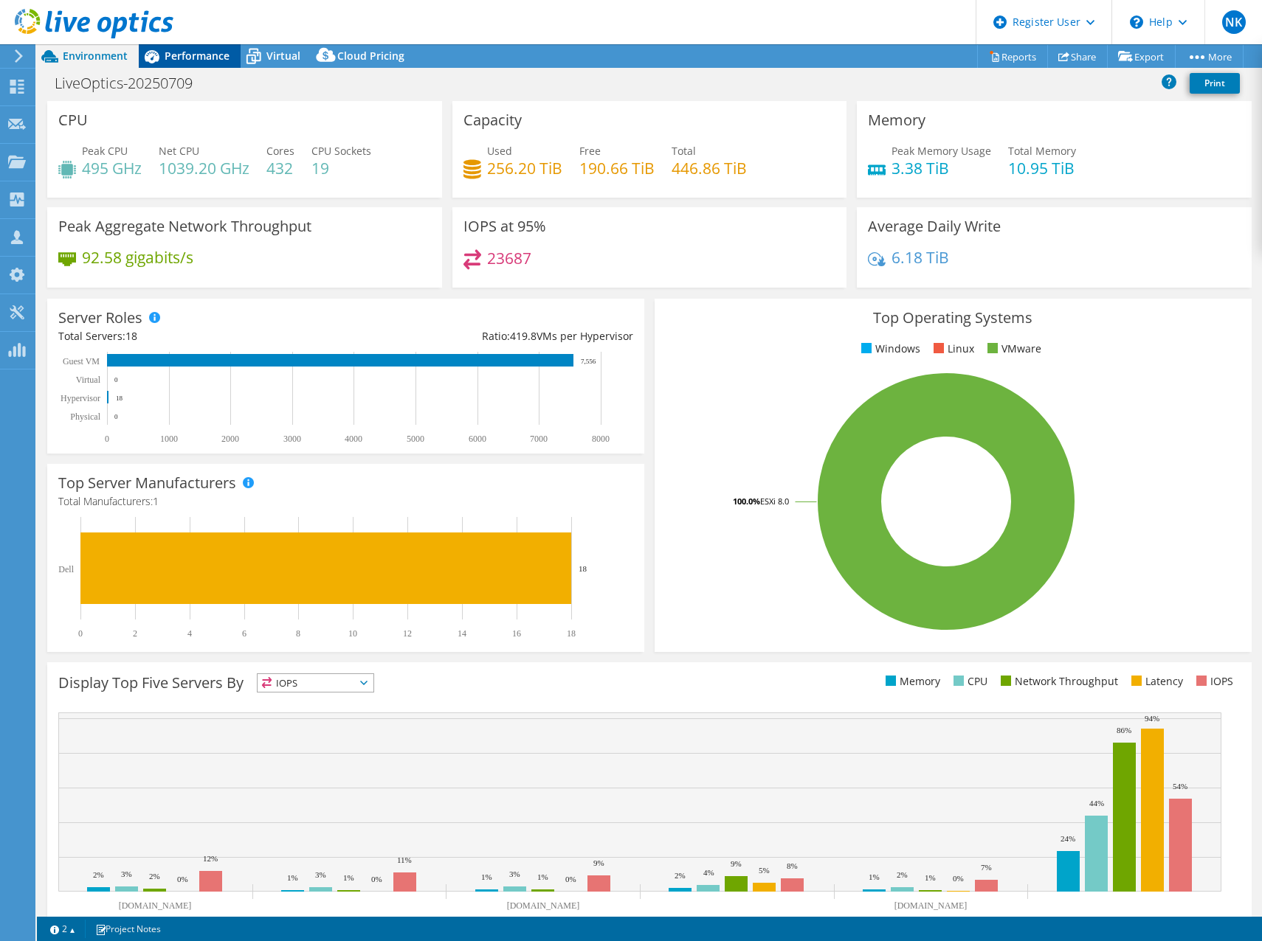
click at [187, 56] on span "Performance" at bounding box center [197, 56] width 65 height 14
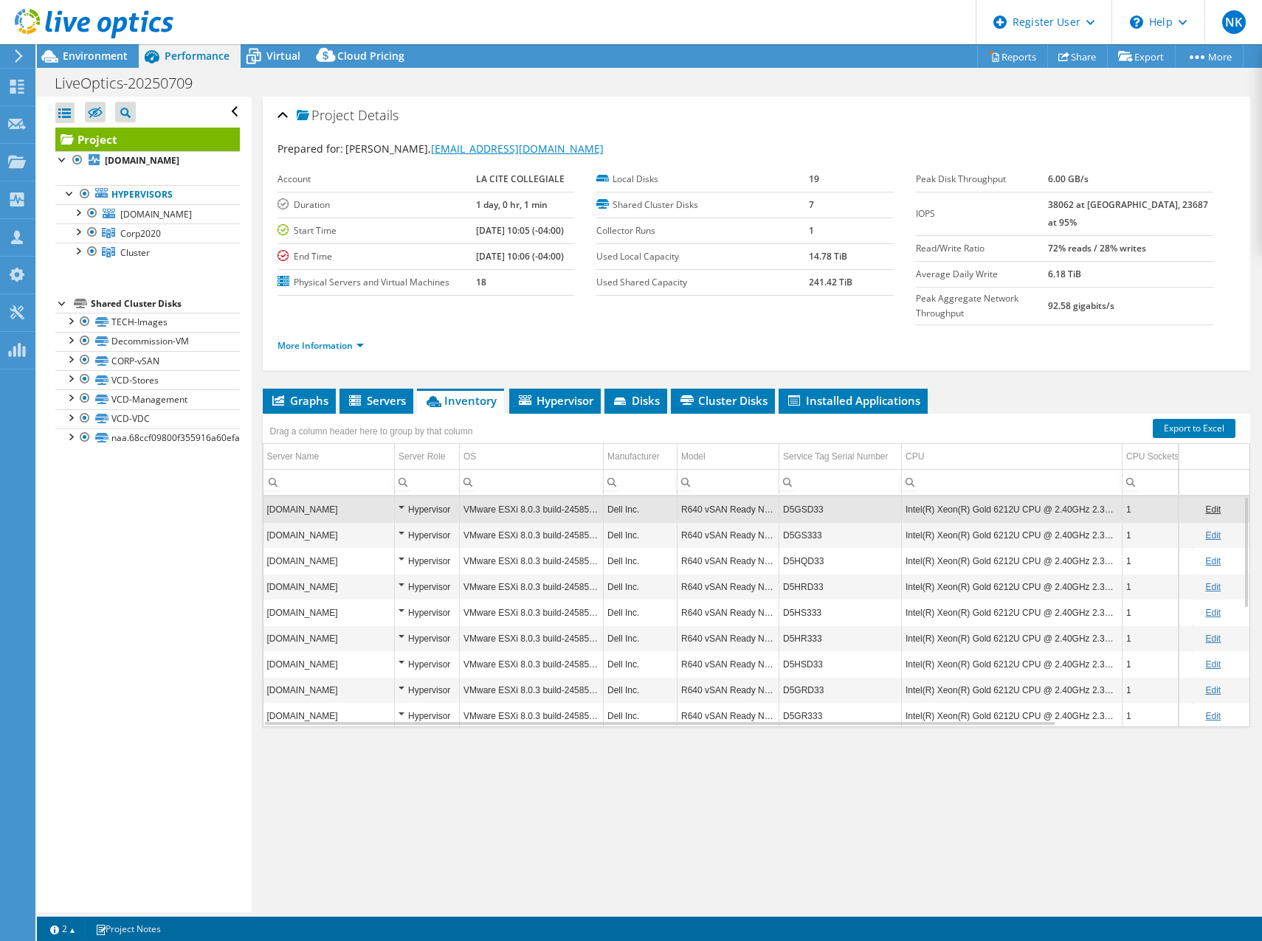
click at [463, 153] on link "[EMAIL_ADDRESS][DOMAIN_NAME]" at bounding box center [517, 149] width 173 height 14
click at [533, 212] on td "1 day, 0 hr, 1 min" at bounding box center [525, 205] width 98 height 26
click at [525, 179] on b "LA CITE COLLEGIALE" at bounding box center [520, 179] width 89 height 13
copy b "COLLEGIALE"
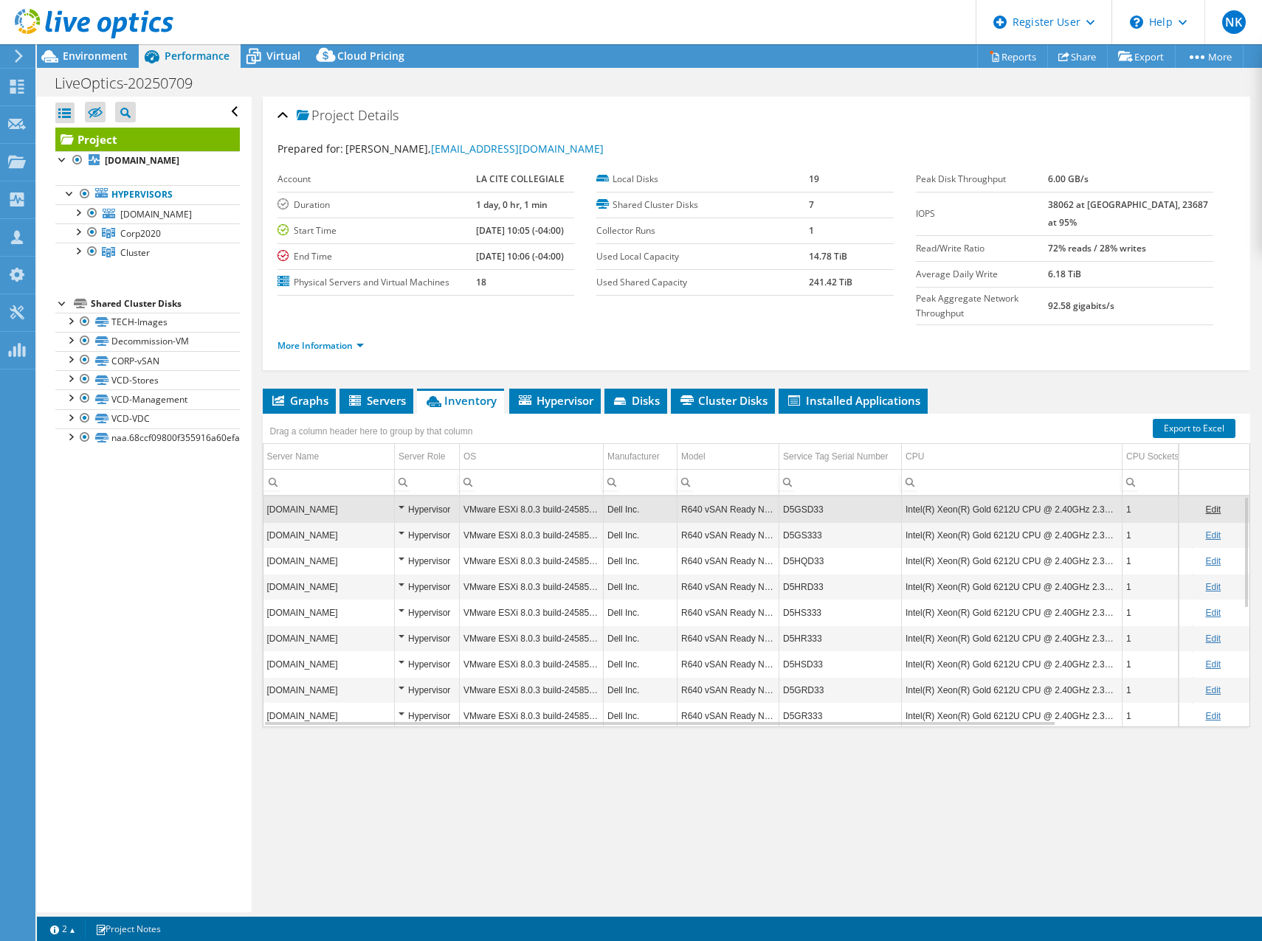
click at [535, 193] on td "1 day, 0 hr, 1 min" at bounding box center [525, 205] width 98 height 26
drag, startPoint x: 549, startPoint y: 175, endPoint x: 445, endPoint y: 184, distance: 104.5
click at [445, 184] on tr "Account LA CITE COLLEGIALE" at bounding box center [425, 180] width 297 height 26
copy tr "LA CITE COLLEGIALE"
click at [100, 54] on span "Environment" at bounding box center [95, 56] width 65 height 14
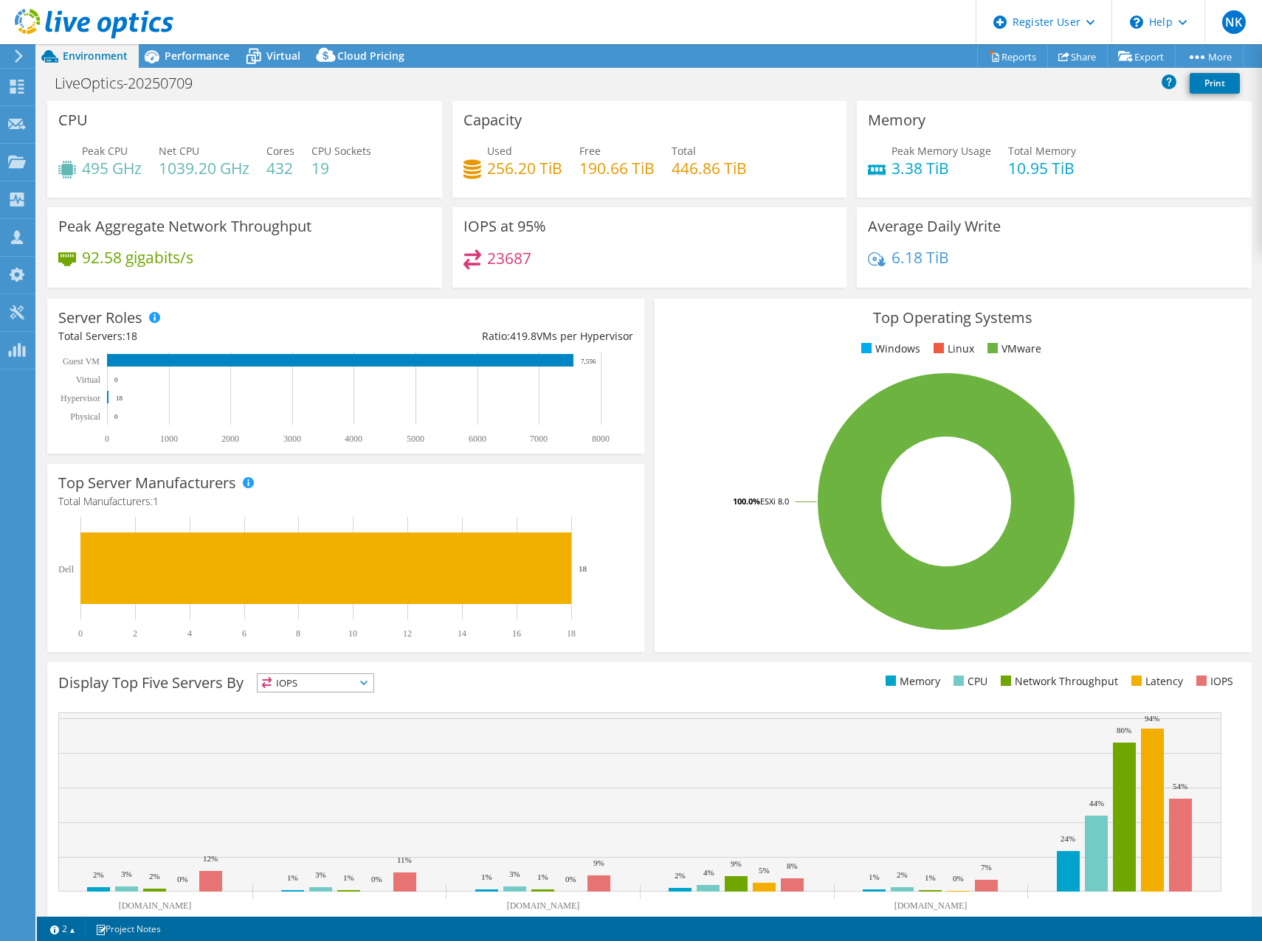
click at [260, 262] on div "92.58 gigabits/s" at bounding box center [244, 264] width 373 height 31
click at [207, 18] on header "NK Dell User Nick Katigbak Nicholas.Katigbak@dell.com Dell My Profile Log Out \…" at bounding box center [631, 22] width 1262 height 44
click at [19, 89] on use at bounding box center [17, 87] width 14 height 14
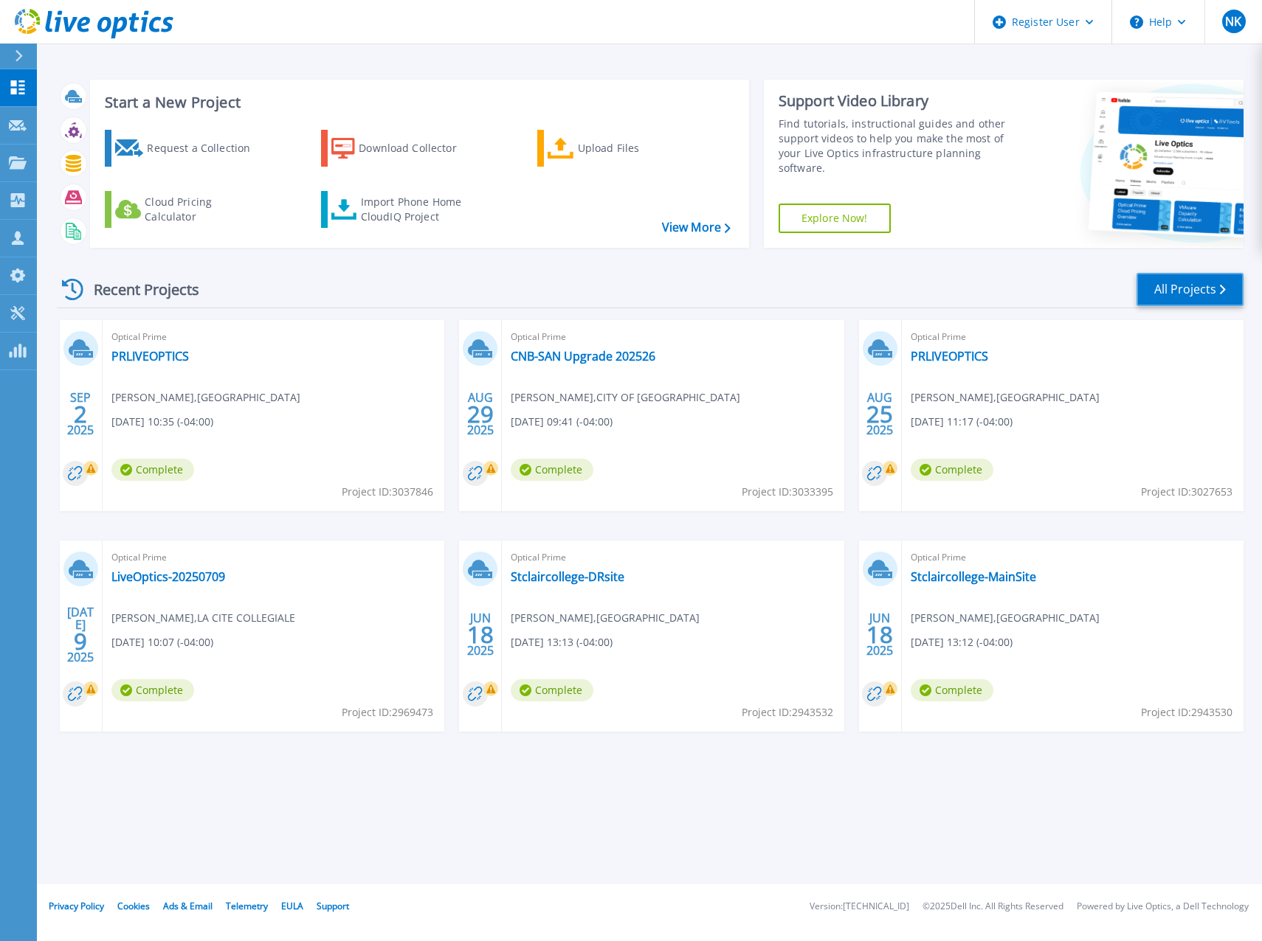
click at [1177, 292] on link "All Projects" at bounding box center [1189, 289] width 107 height 33
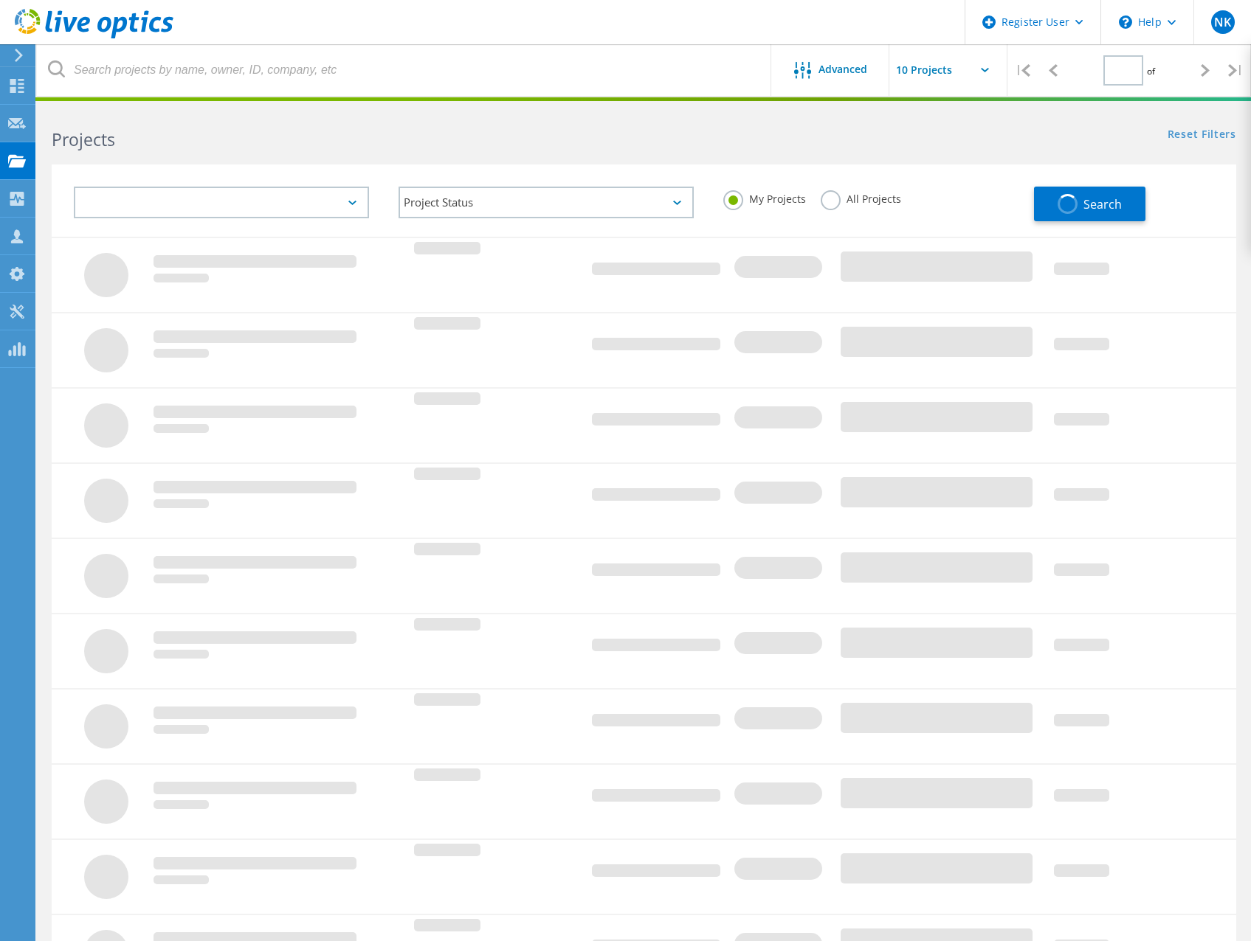
type input "1"
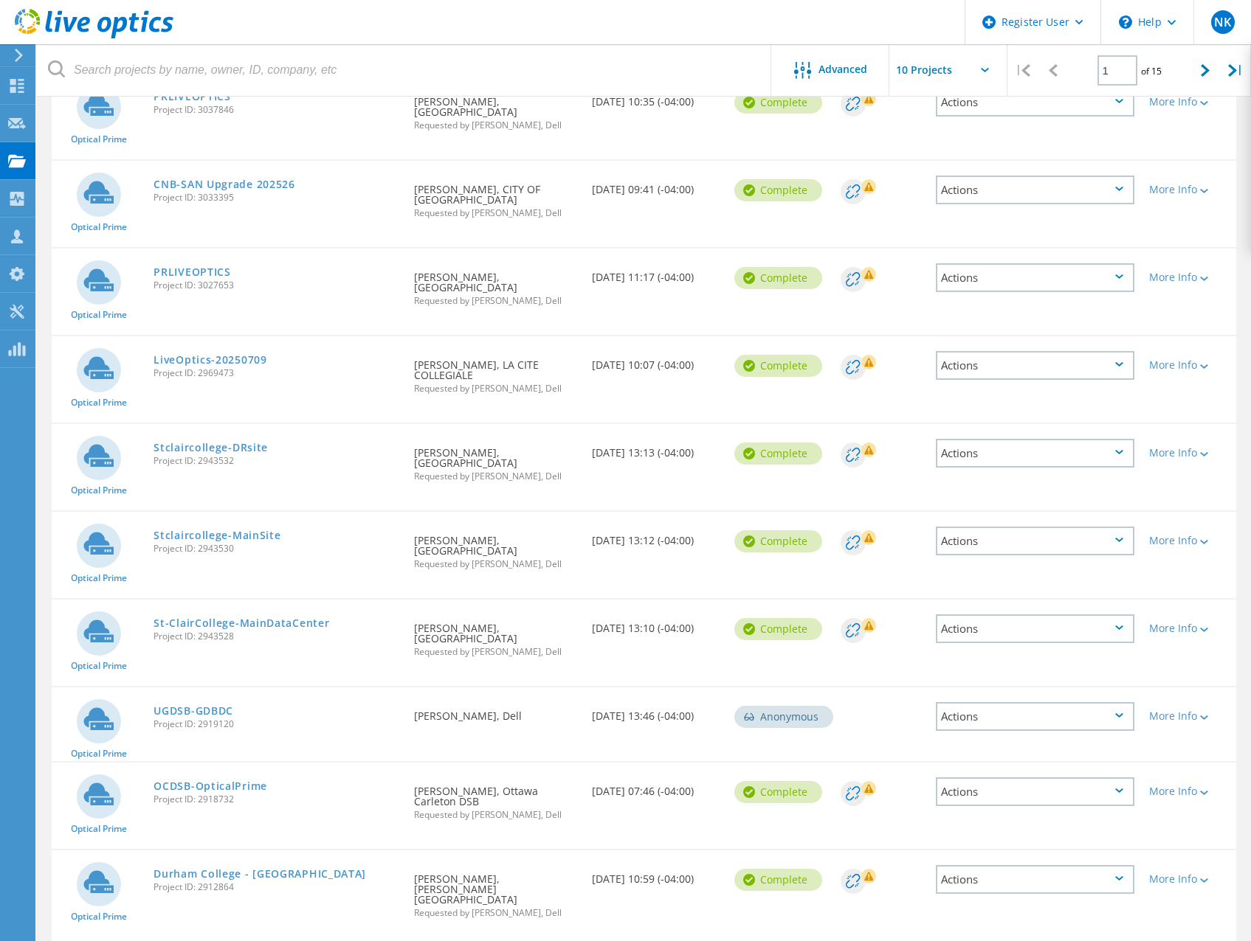
scroll to position [212, 0]
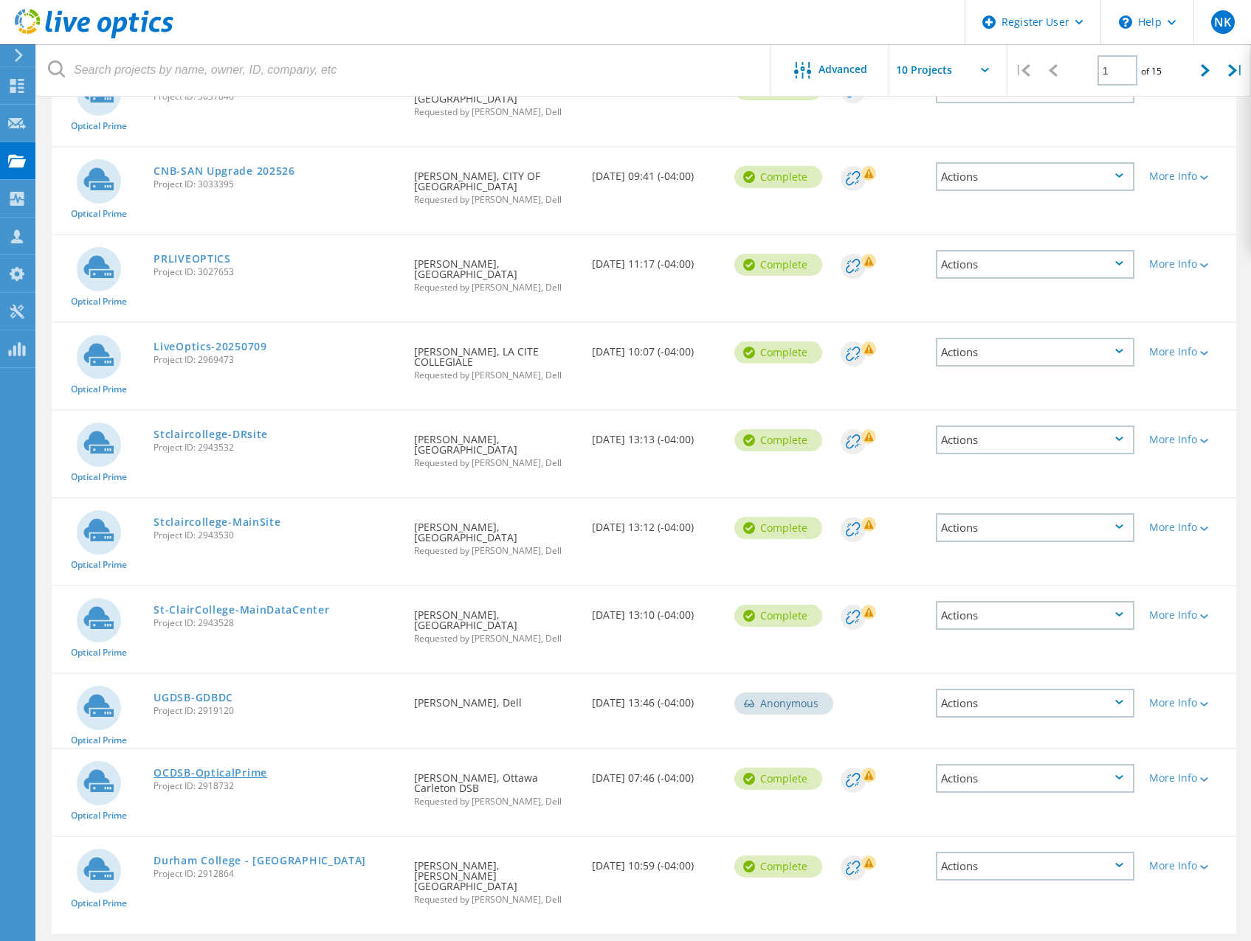
click at [203, 768] on link "OCDSB-OpticalPrime" at bounding box center [210, 773] width 114 height 10
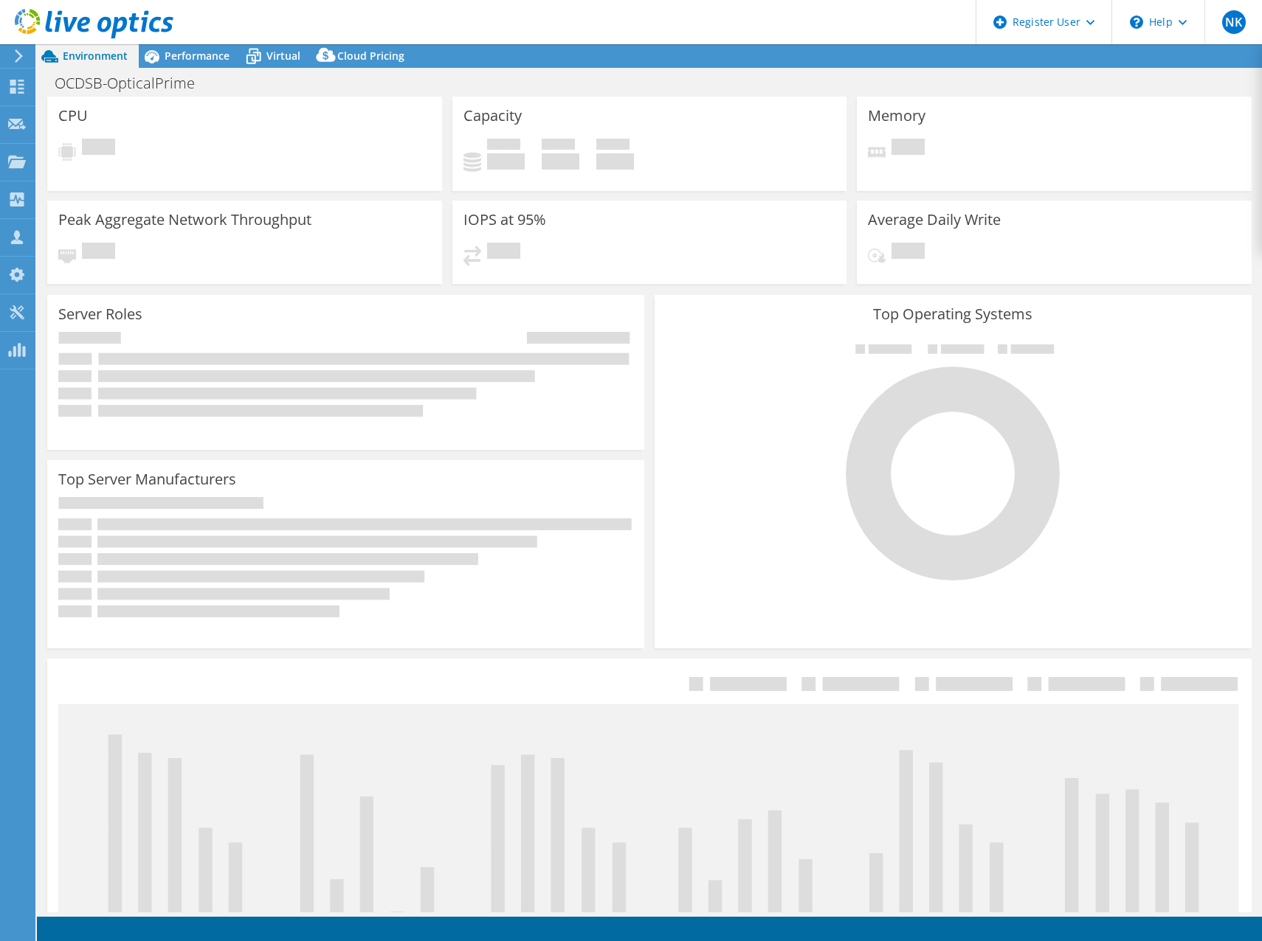
select select "[GEOGRAPHIC_DATA]"
select select "CAD"
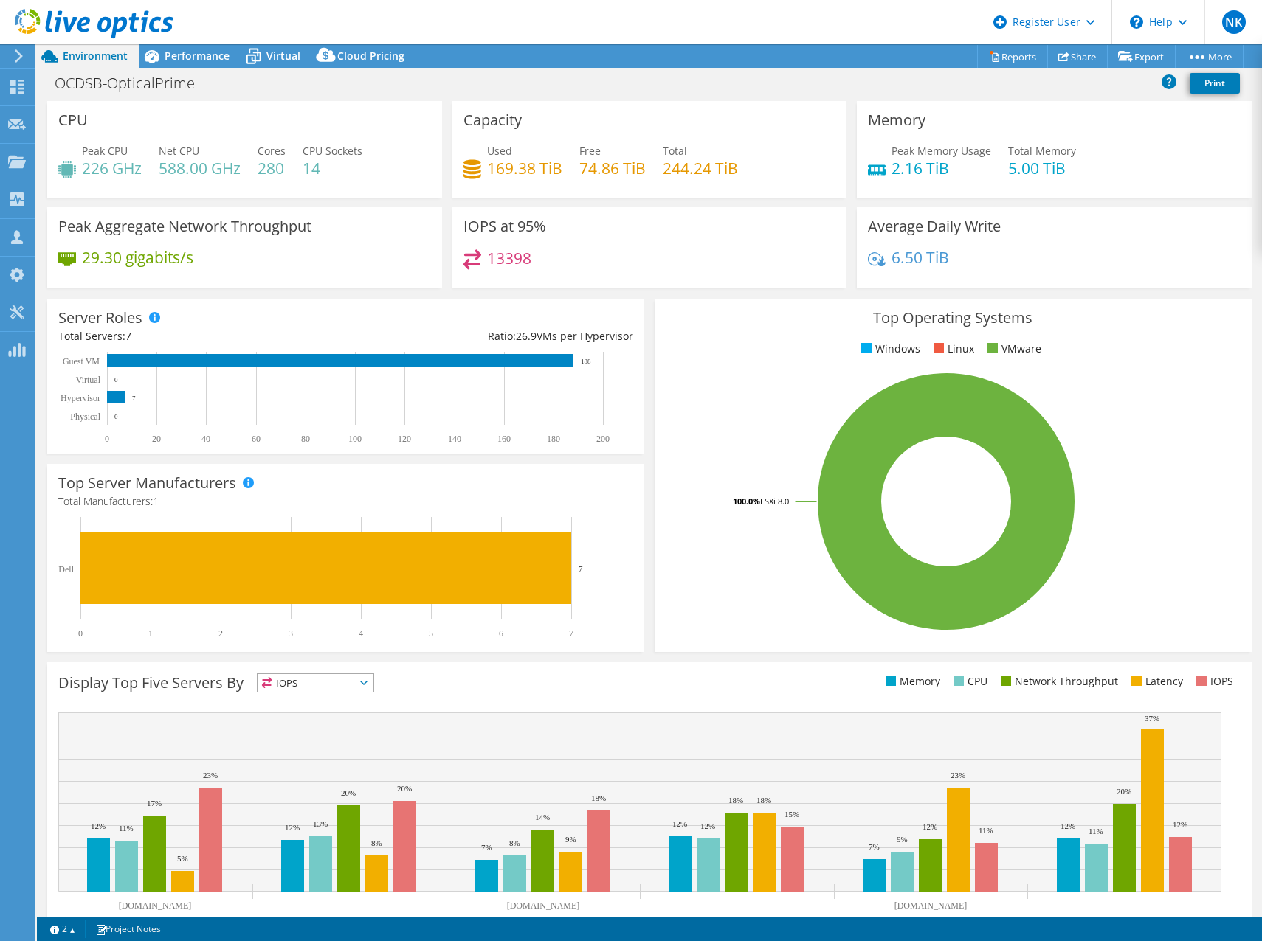
click at [500, 517] on rect at bounding box center [338, 578] width 561 height 122
click at [208, 58] on span "Performance" at bounding box center [197, 56] width 65 height 14
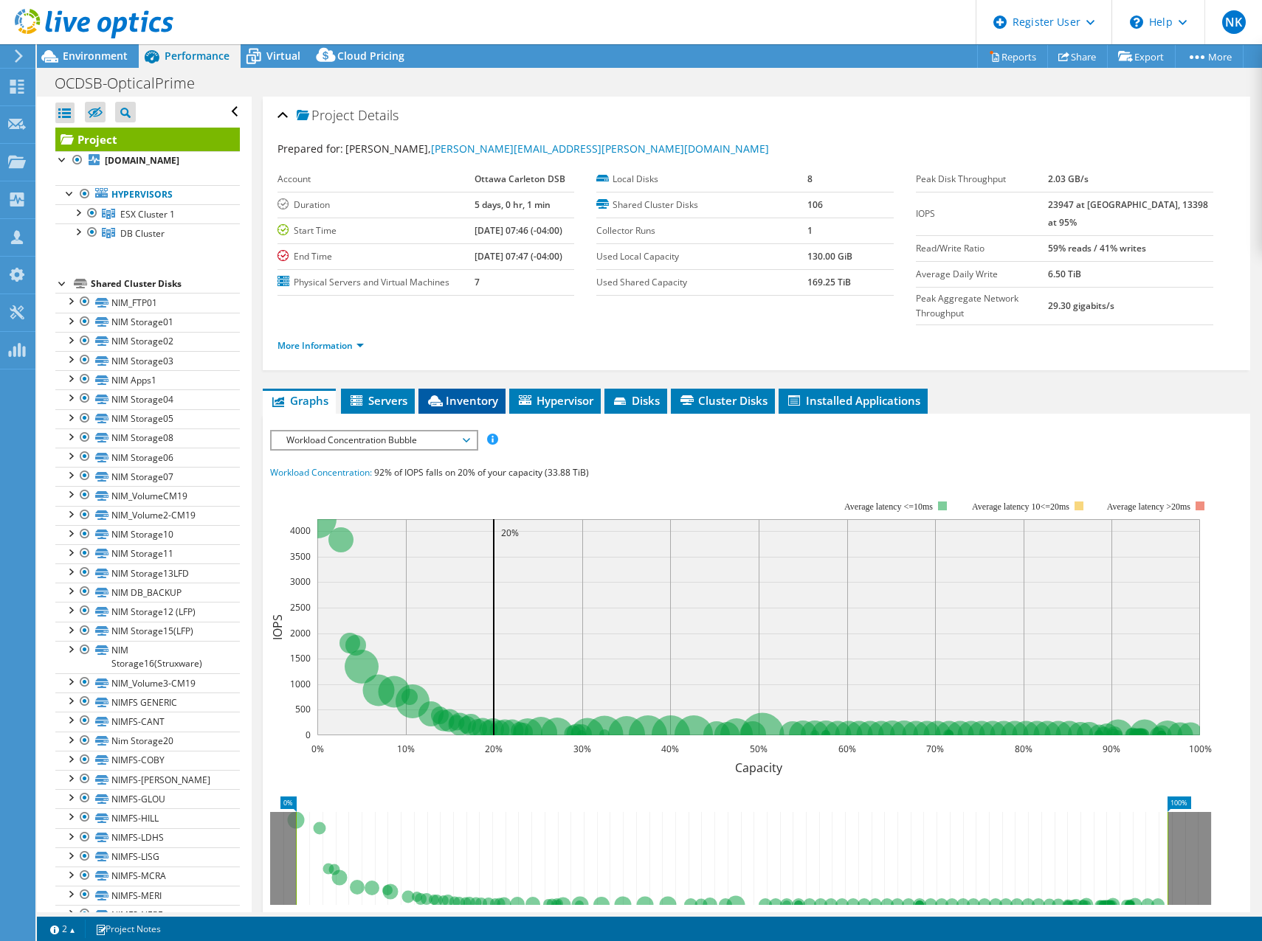
click at [465, 393] on span "Inventory" at bounding box center [462, 400] width 72 height 15
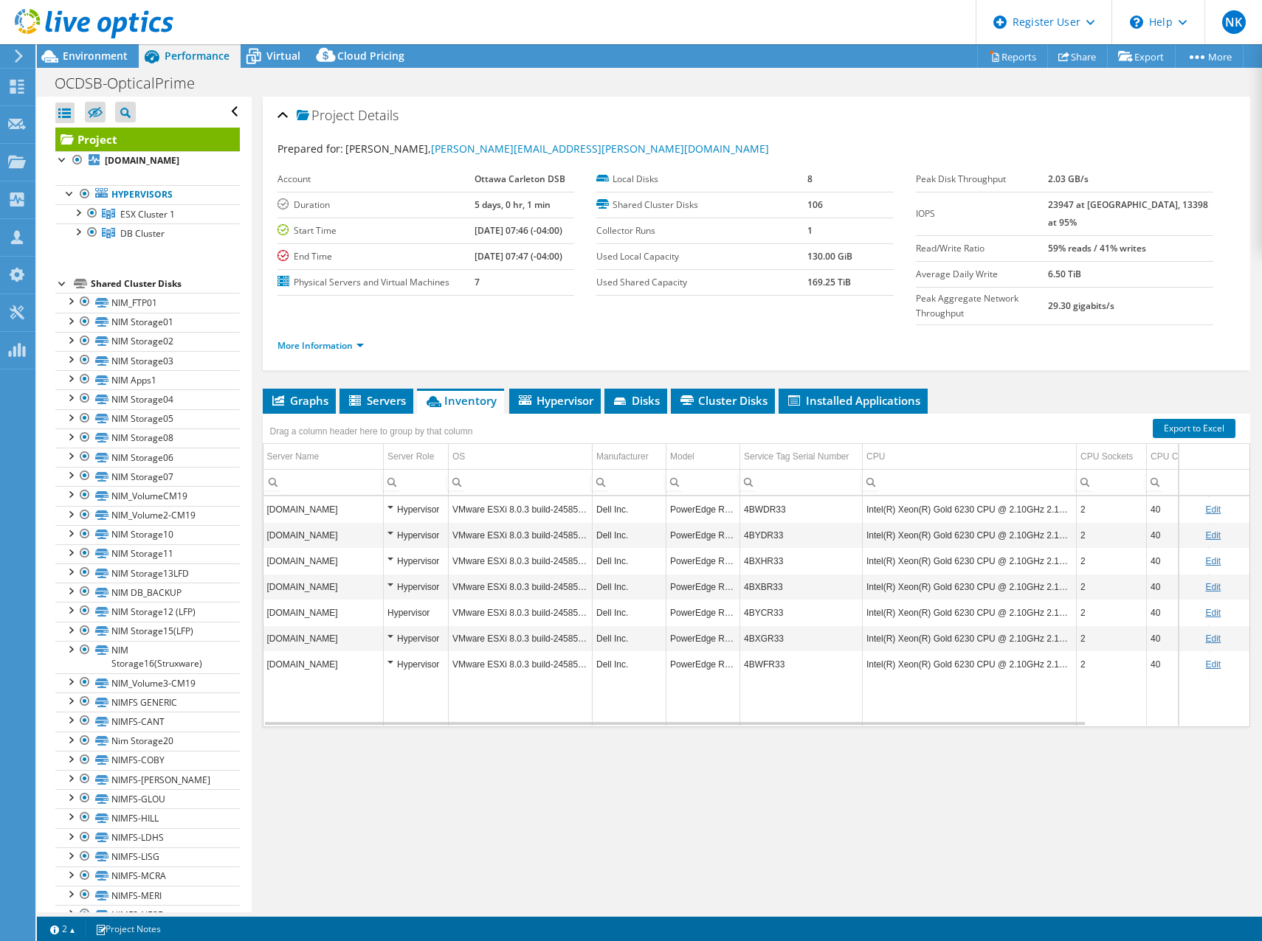
drag, startPoint x: 1019, startPoint y: 703, endPoint x: 1057, endPoint y: 700, distance: 38.5
click at [1057, 700] on div "Graphs Servers Inventory Hypervisor Disks Cluster Disks Installed Applications …" at bounding box center [757, 573] width 988 height 369
drag, startPoint x: 1035, startPoint y: 697, endPoint x: 1046, endPoint y: 697, distance: 11.1
click at [1051, 697] on div "gpesxvm13-dmz.ad.ocdsb.ca Hypervisor VMware ESXi 8.0.3 build-24585383 Dell Inc.…" at bounding box center [757, 612] width 988 height 232
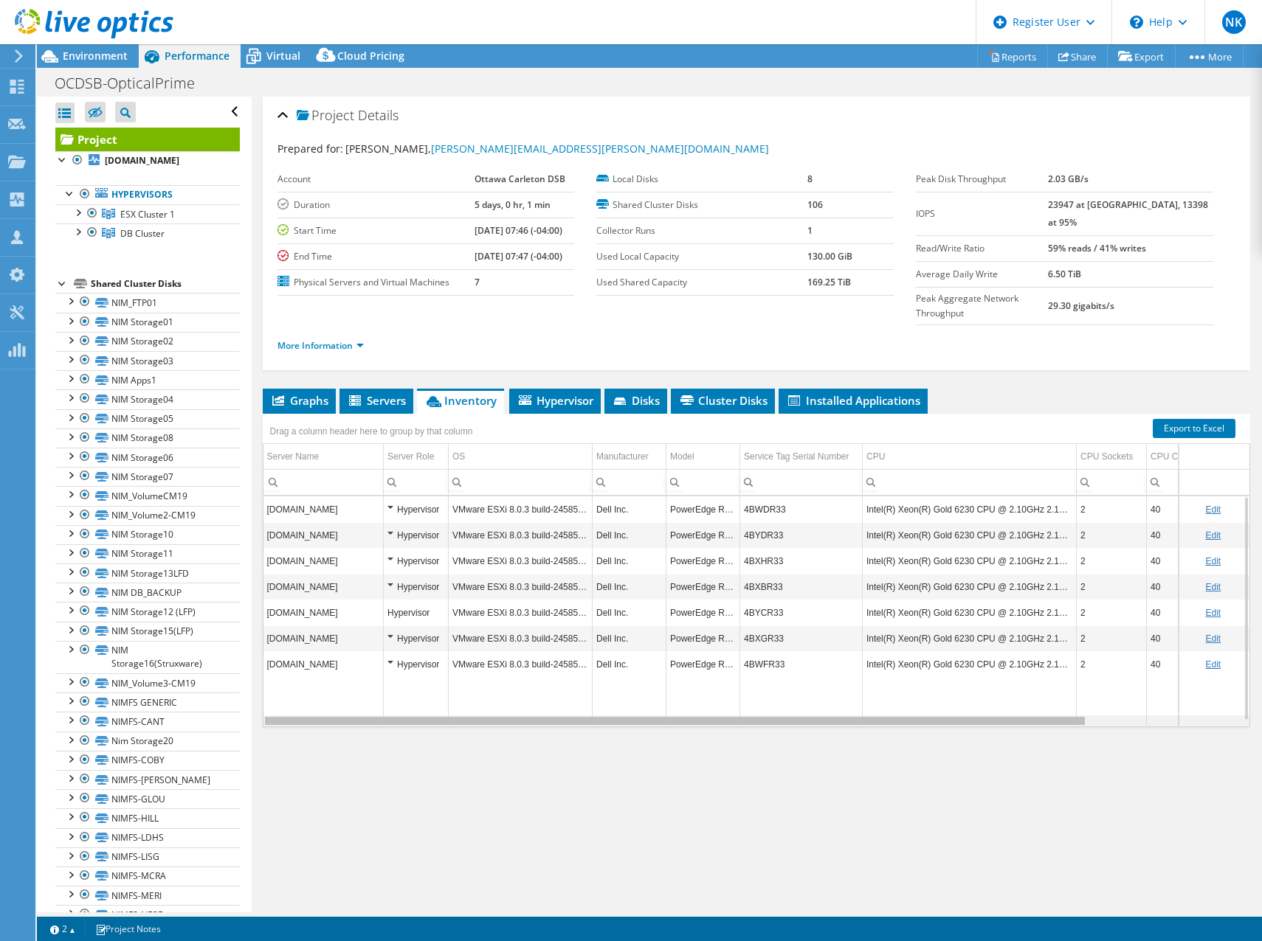
drag, startPoint x: 1017, startPoint y: 691, endPoint x: 676, endPoint y: 666, distance: 342.5
click at [809, 682] on body "NK Dell User Nick Katigbak Nicholas.Katigbak@dell.com Dell My Profile Log Out \…" at bounding box center [631, 470] width 1262 height 941
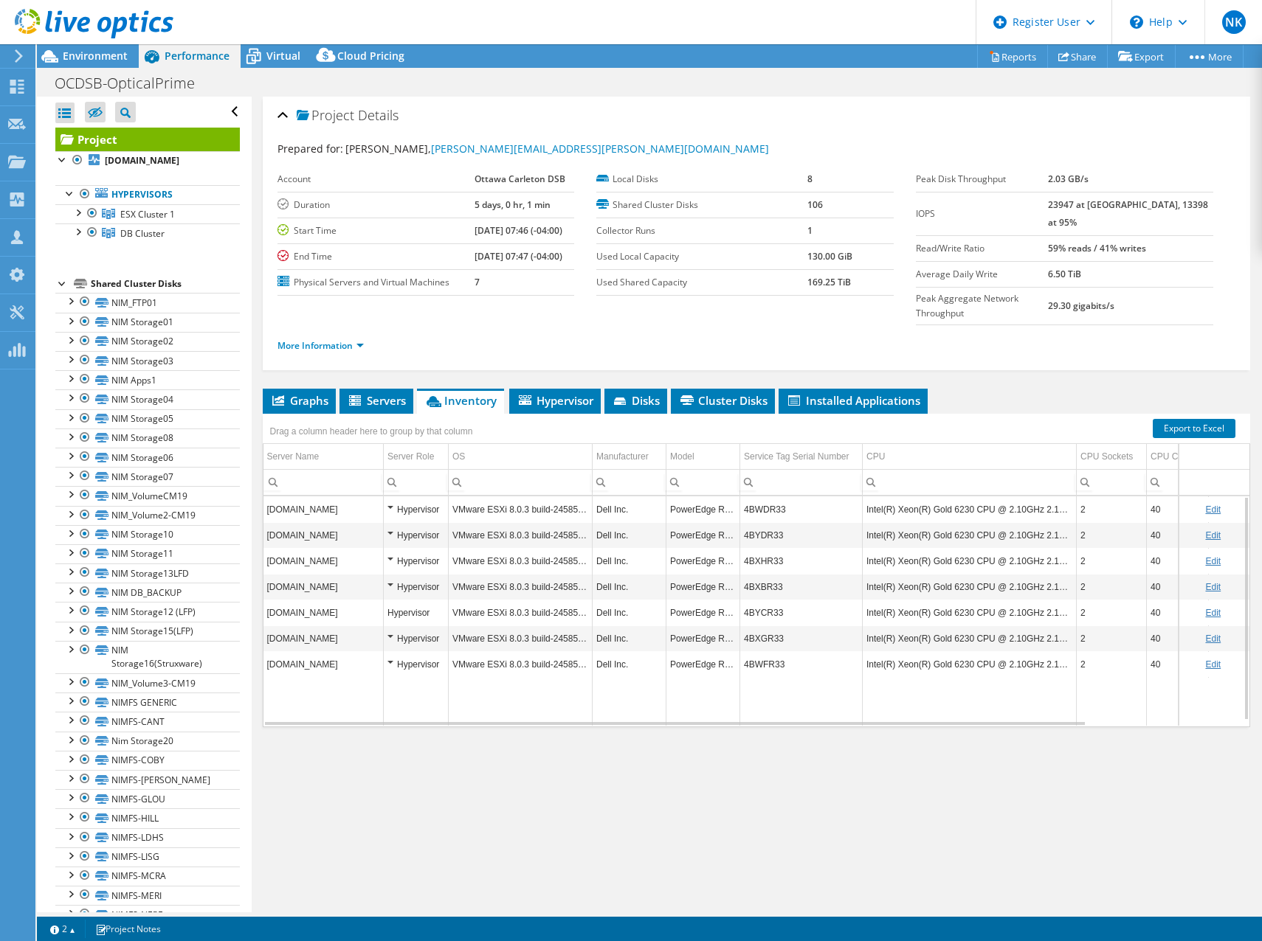
drag, startPoint x: 798, startPoint y: 291, endPoint x: 752, endPoint y: 278, distance: 48.3
click at [797, 294] on td "Used Shared Capacity" at bounding box center [701, 282] width 210 height 26
click at [122, 60] on span "Environment" at bounding box center [95, 56] width 65 height 14
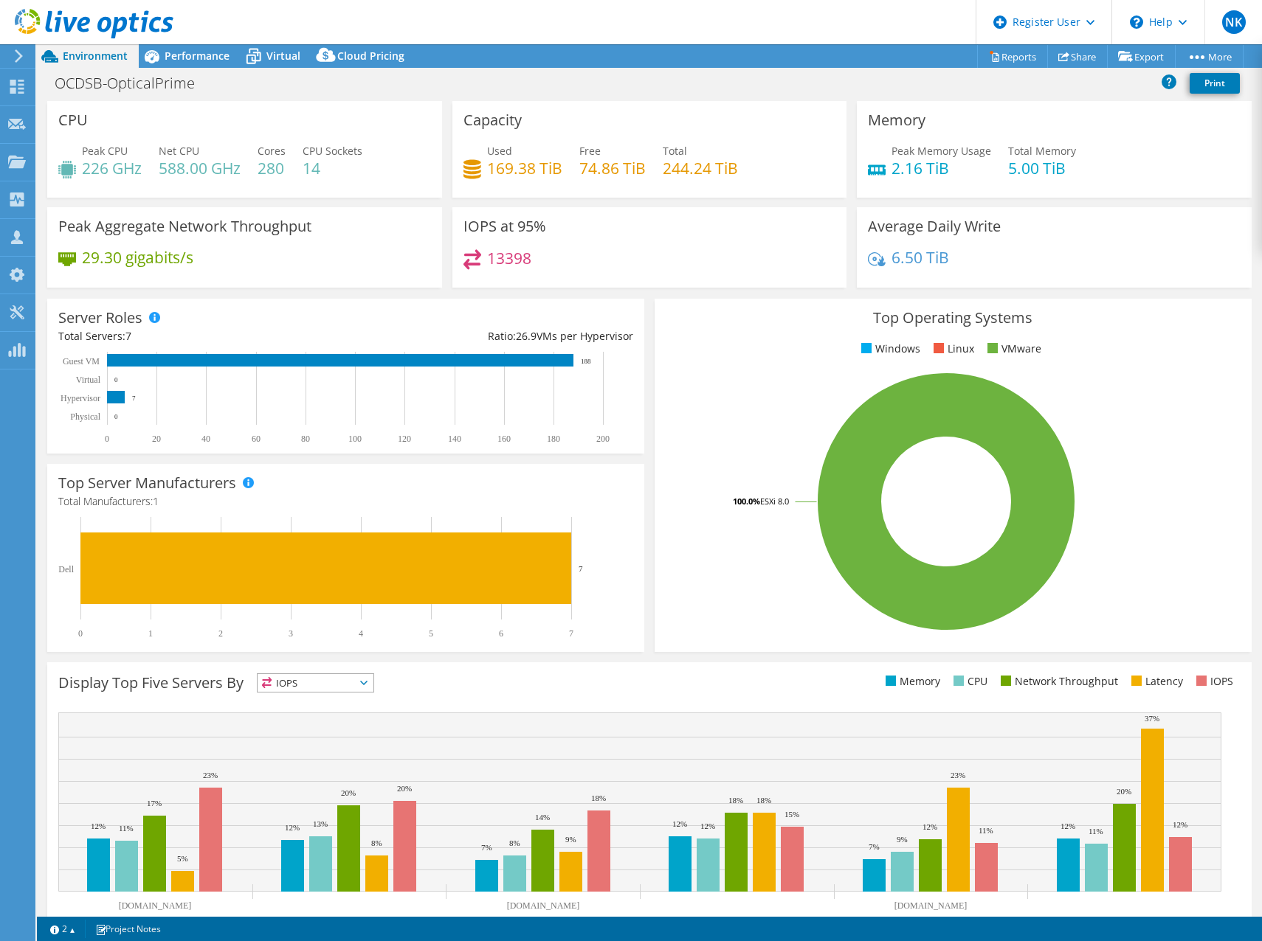
click at [872, 17] on header "NK Dell User Nick Katigbak Nicholas.Katigbak@dell.com Dell My Profile Log Out \…" at bounding box center [631, 22] width 1262 height 44
click at [707, 229] on div "IOPS at 95% 13398" at bounding box center [649, 247] width 395 height 80
click at [646, 254] on div "13398" at bounding box center [649, 265] width 373 height 32
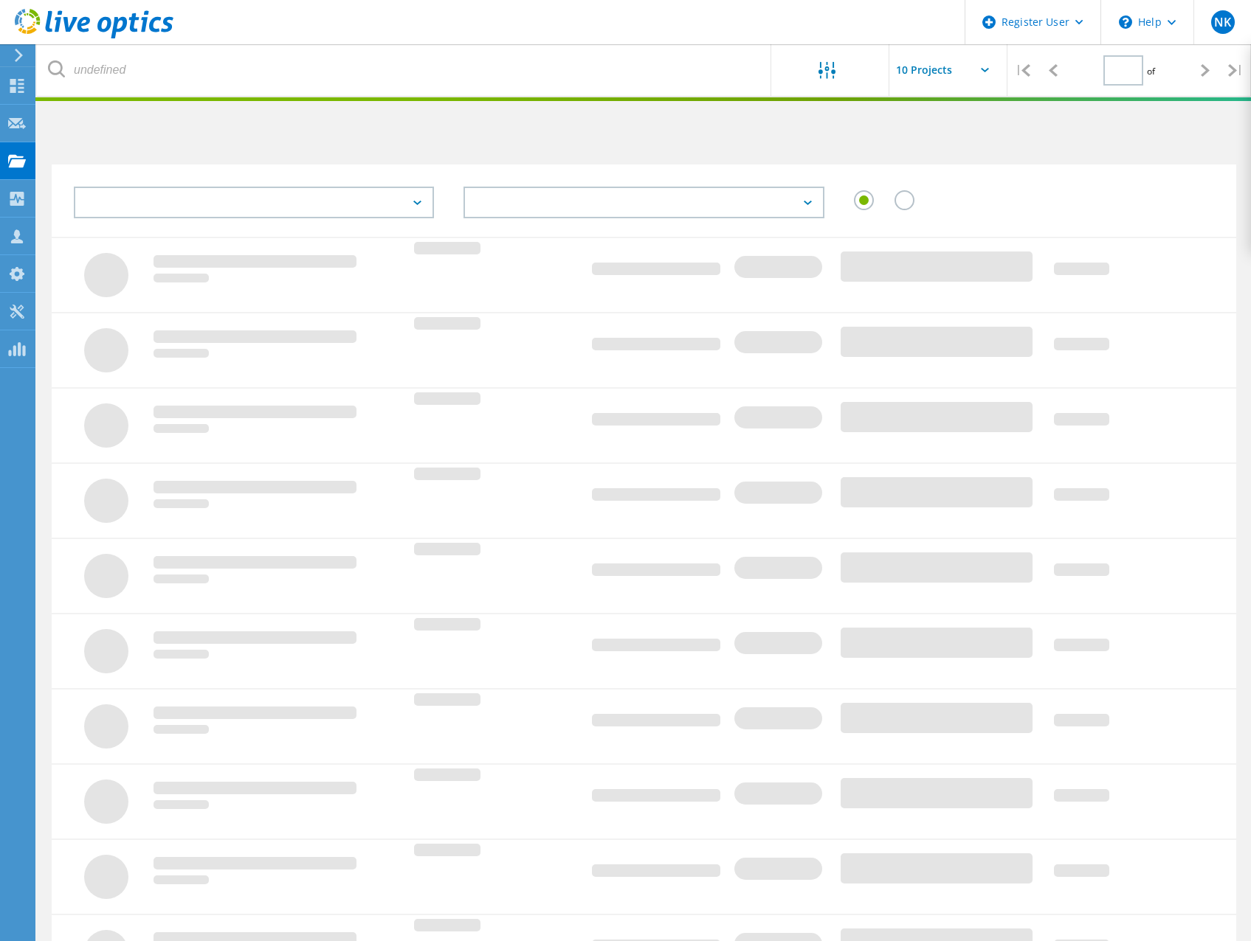
scroll to position [107, 0]
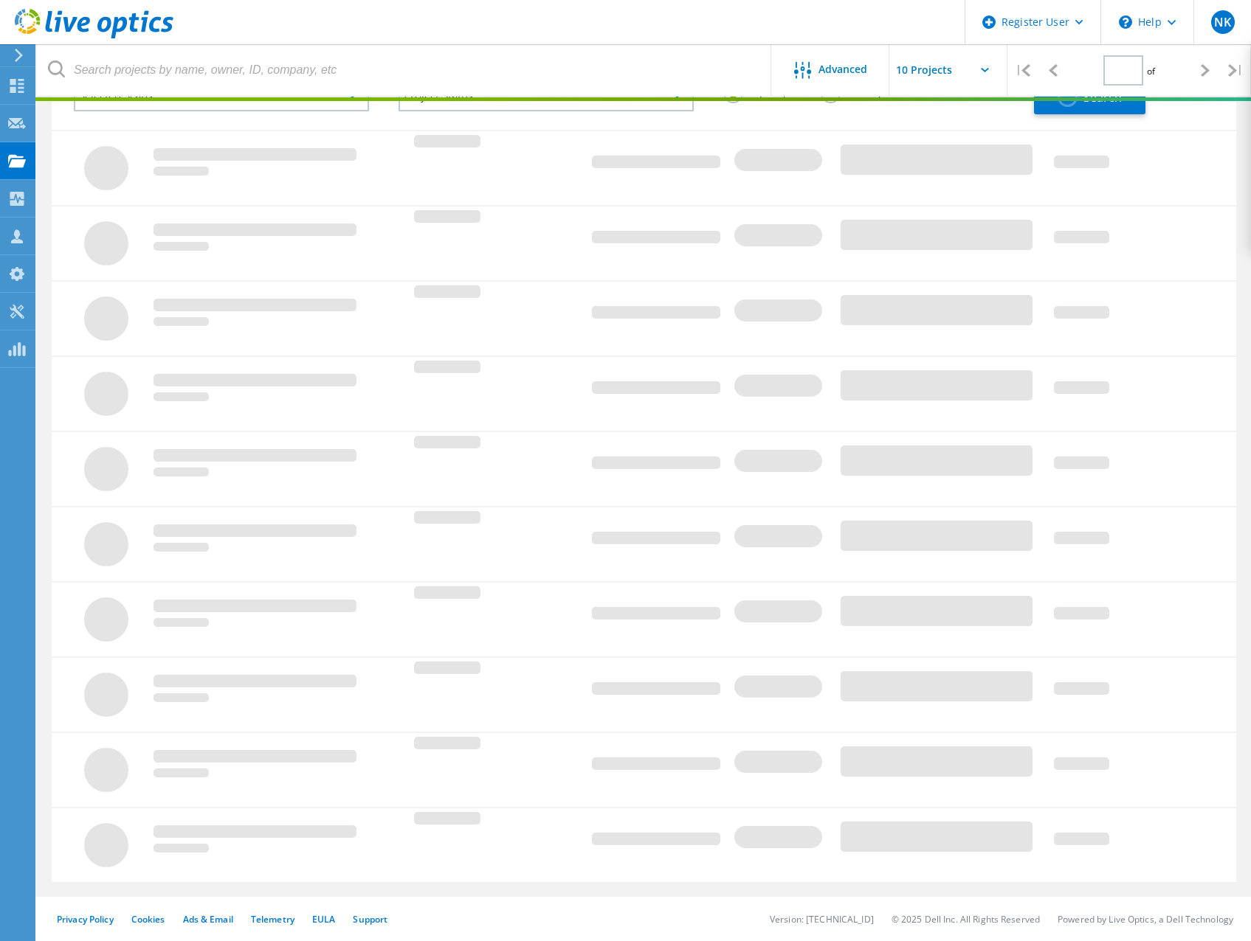
type input "1"
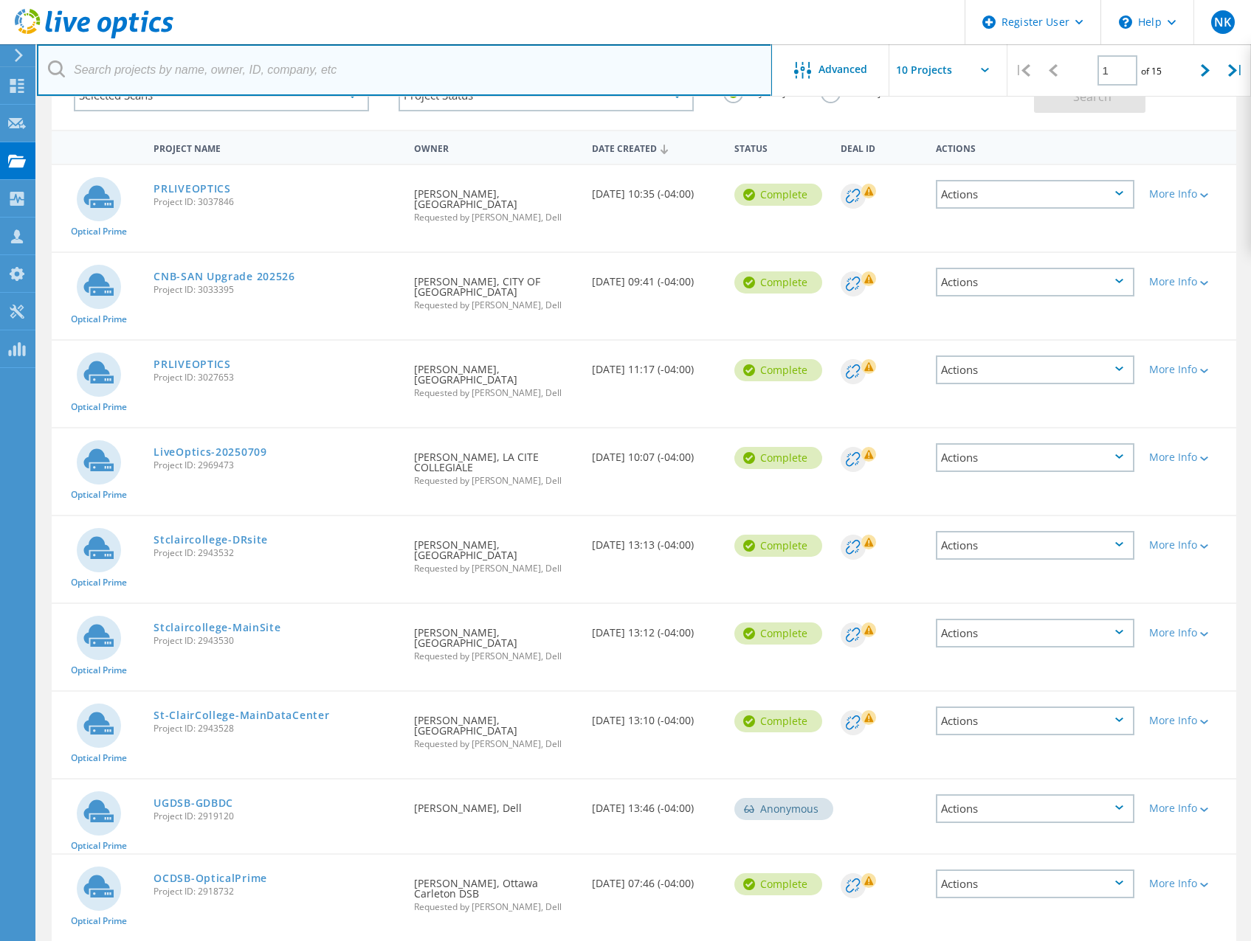
click at [656, 57] on input "text" at bounding box center [404, 70] width 735 height 52
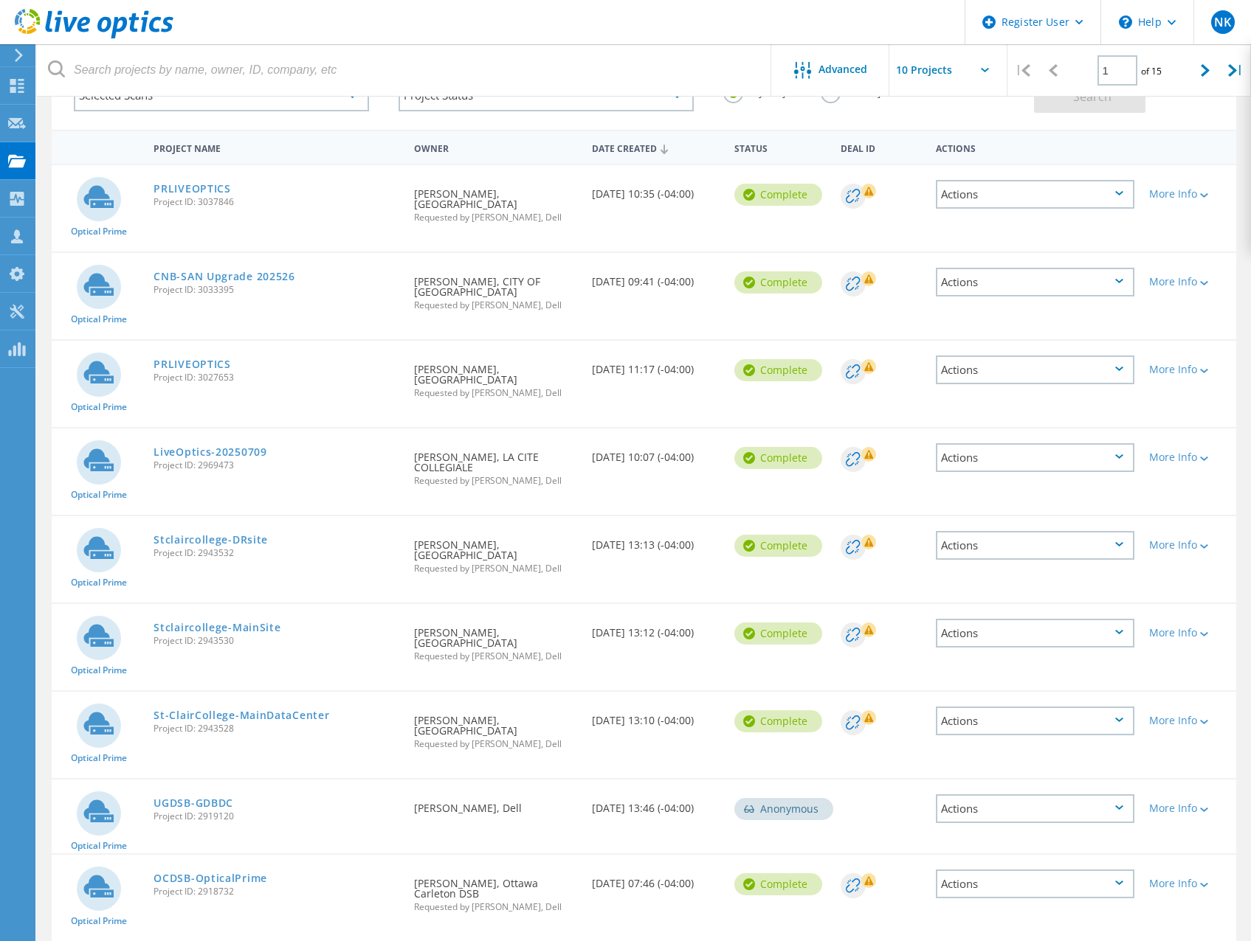
click at [796, 126] on div "Selected Scans Project Status In Progress Complete Published Anonymous Archived…" at bounding box center [546, 97] width 975 height 65
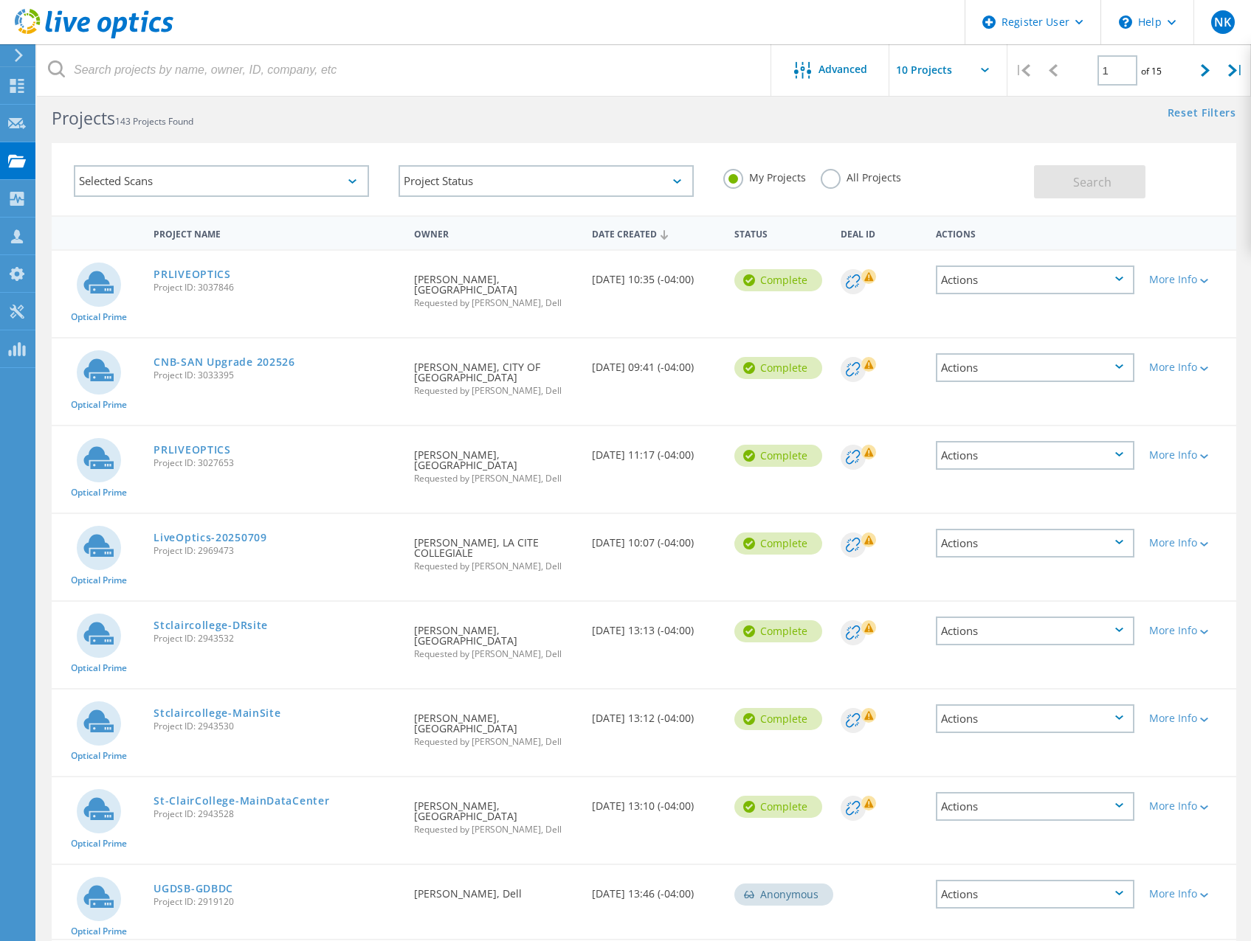
scroll to position [0, 0]
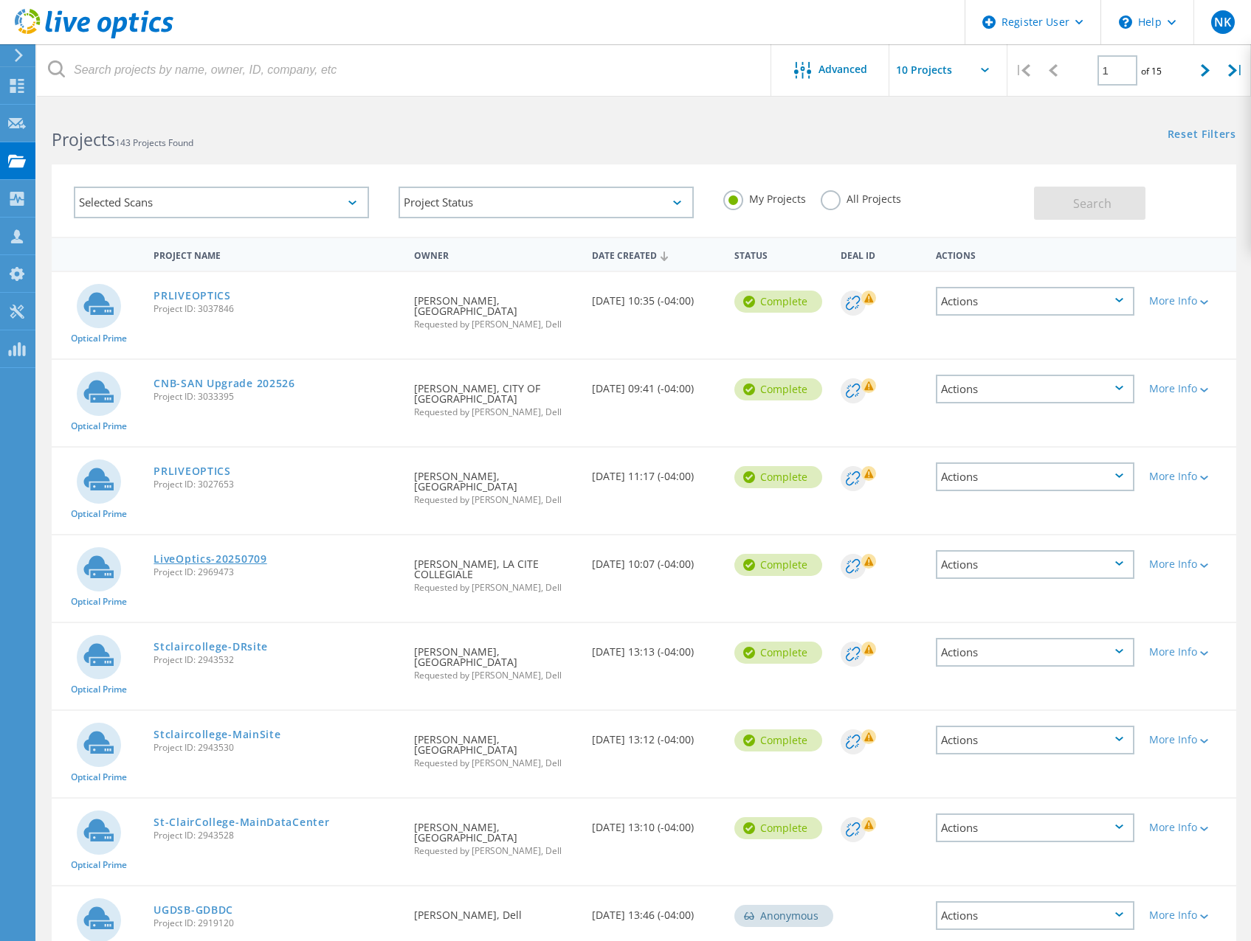
click at [195, 559] on link "LiveOptics-20250709" at bounding box center [209, 559] width 113 height 10
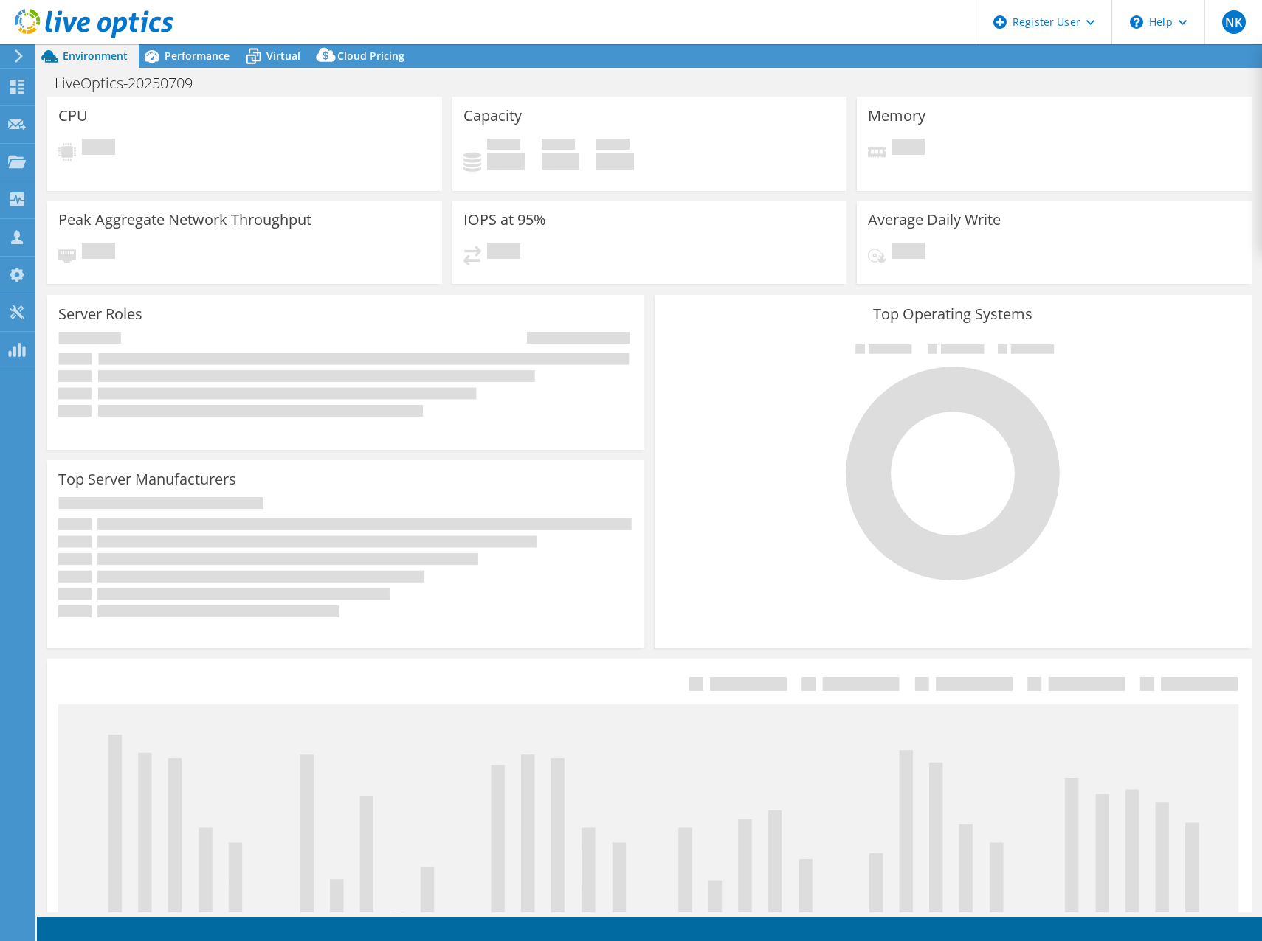
select select "USD"
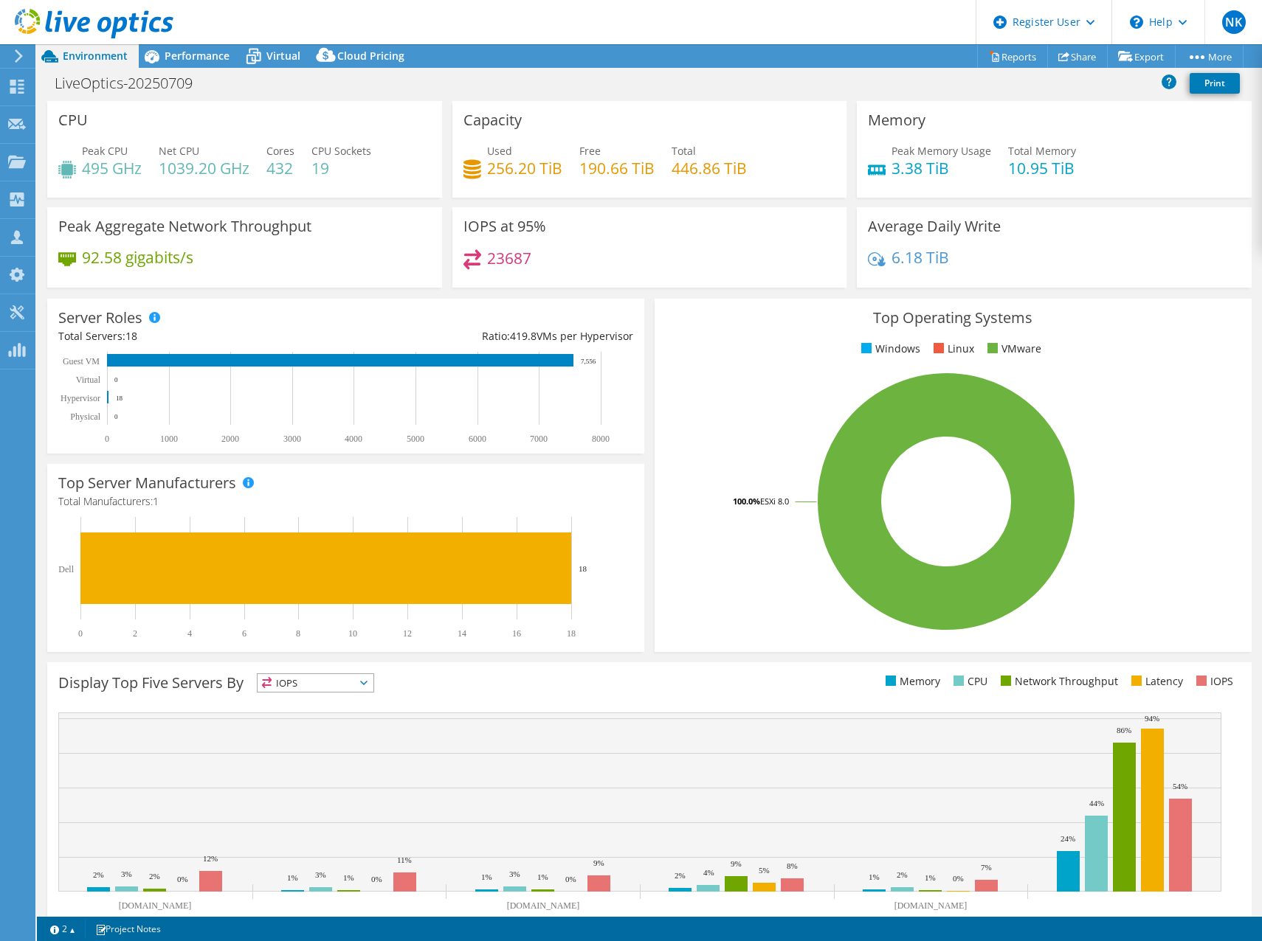
click at [697, 452] on rect at bounding box center [946, 502] width 561 height 258
click at [693, 218] on div "IOPS at 95% 23687" at bounding box center [649, 247] width 395 height 80
